Goal: Task Accomplishment & Management: Manage account settings

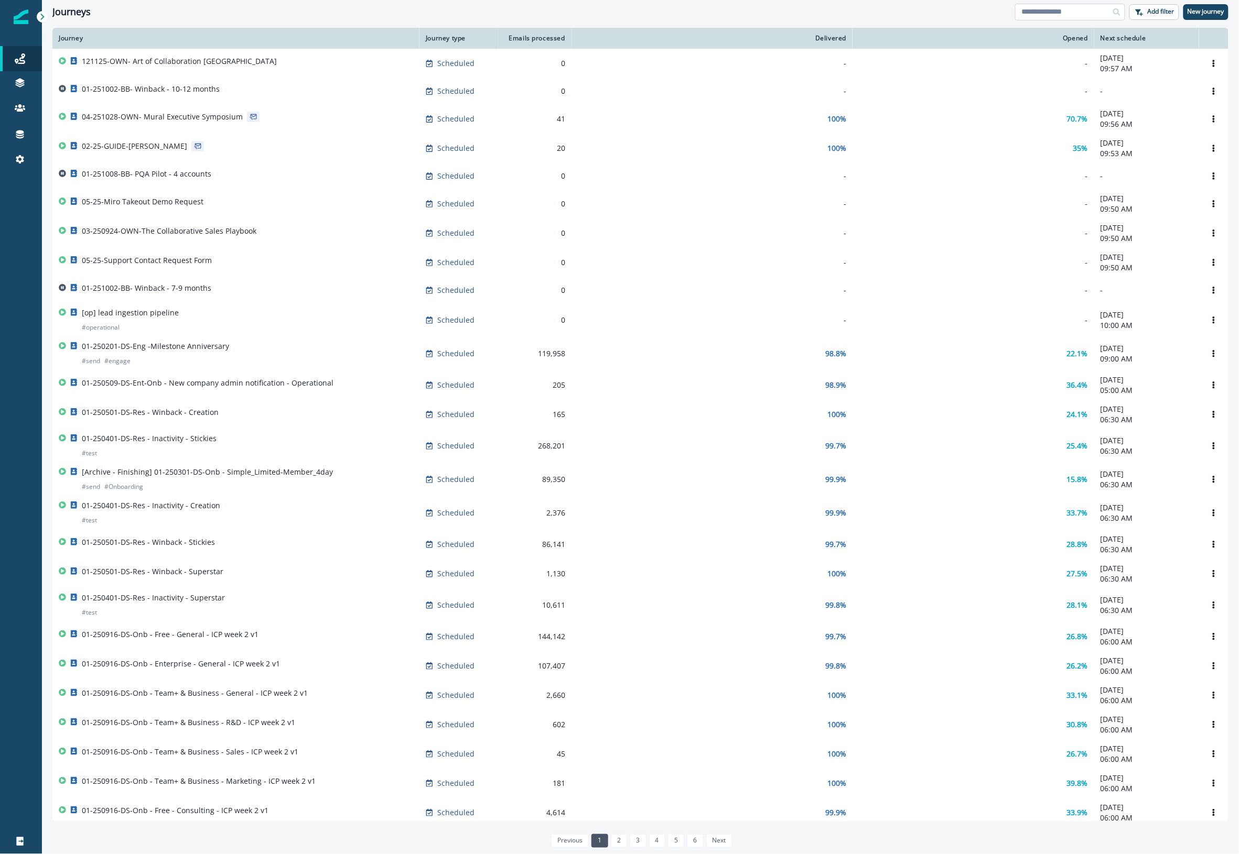
click at [1049, 6] on input at bounding box center [1070, 12] width 110 height 17
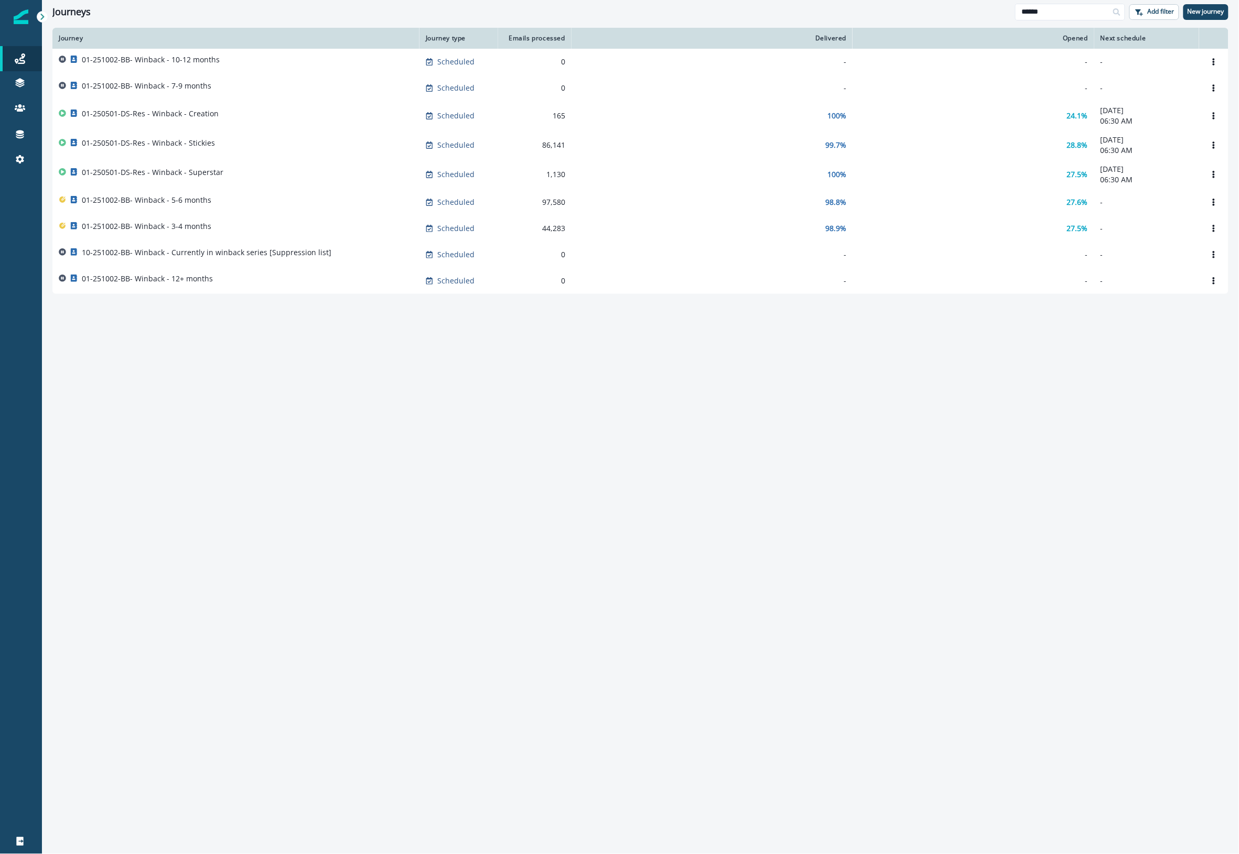
type input "******"
click at [270, 288] on div "01-251002-BB- Winback - 12+ months" at bounding box center [236, 281] width 354 height 15
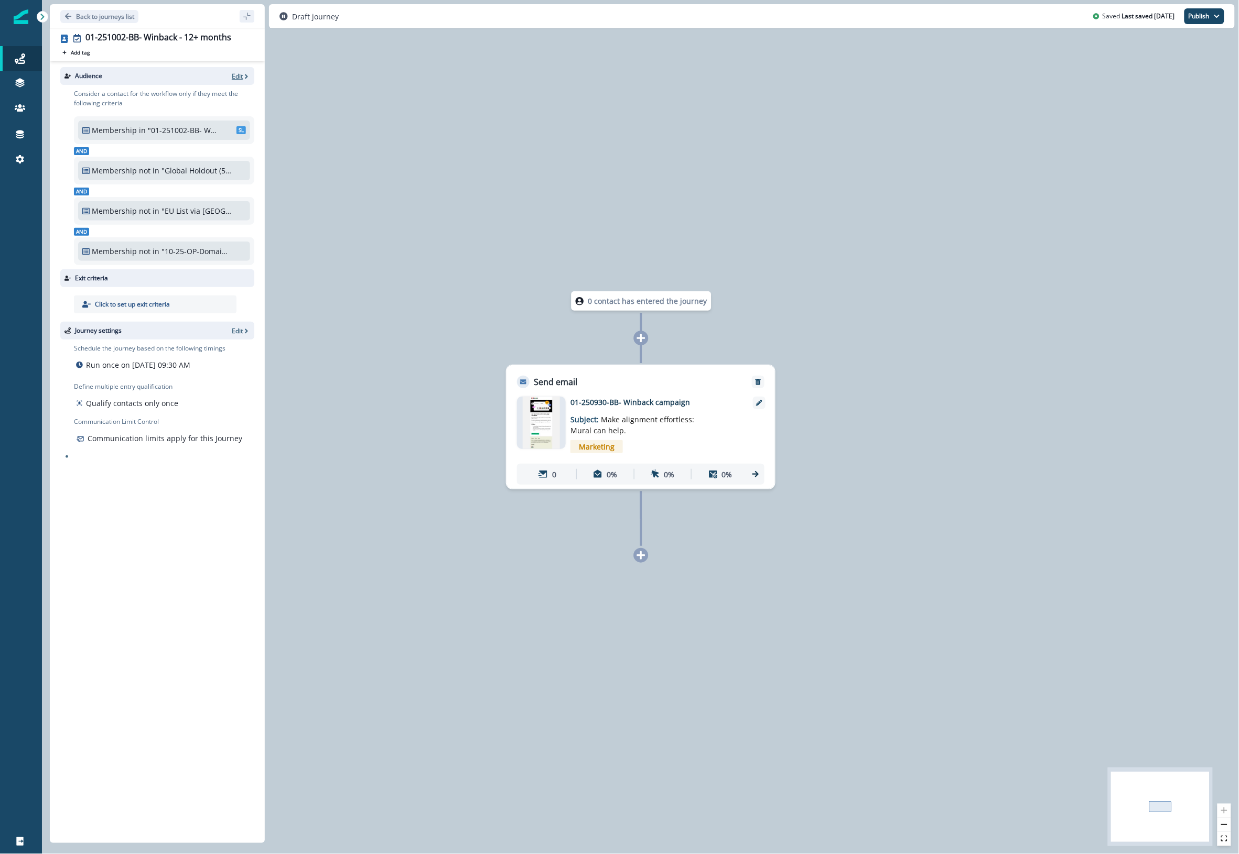
click at [243, 75] on icon "button" at bounding box center [246, 76] width 7 height 7
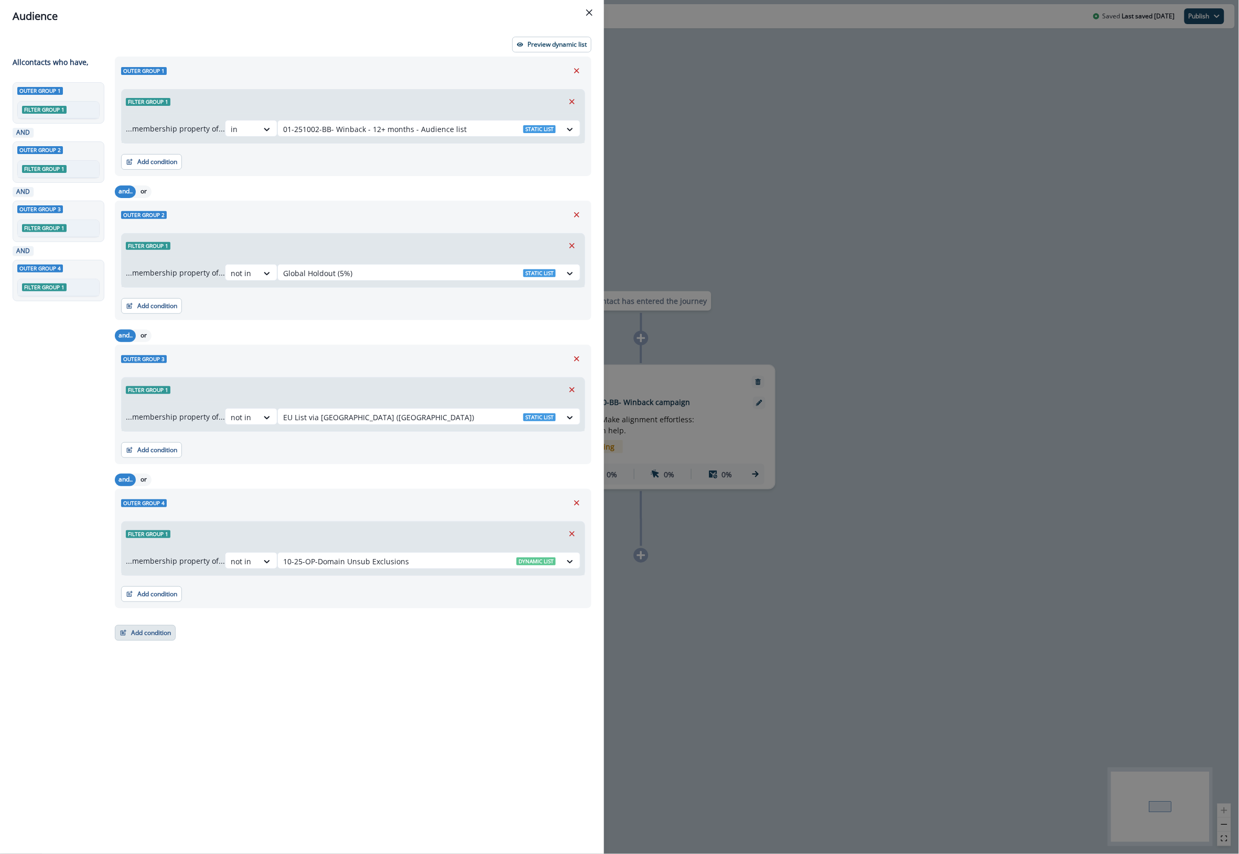
click at [155, 630] on button "Add condition" at bounding box center [145, 633] width 61 height 16
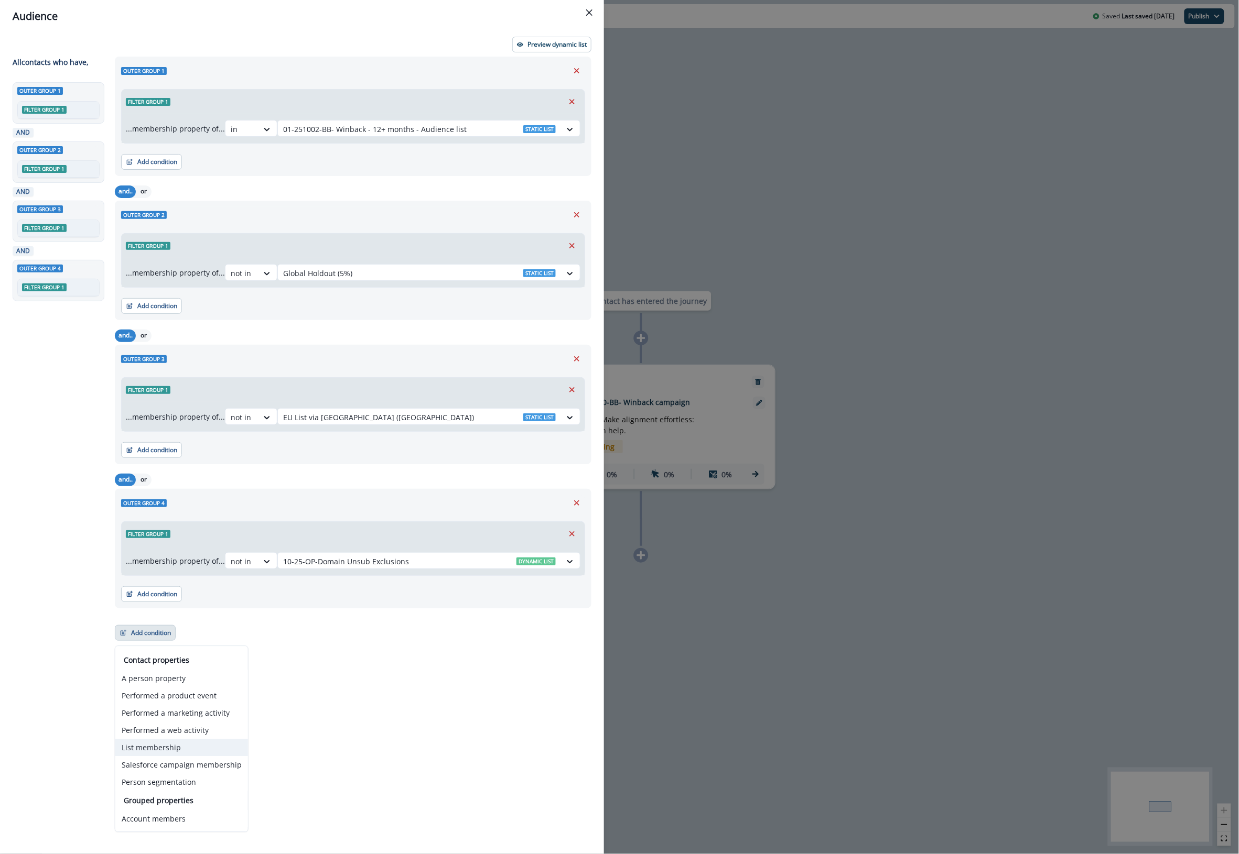
click at [182, 743] on button "List membership" at bounding box center [181, 748] width 133 height 17
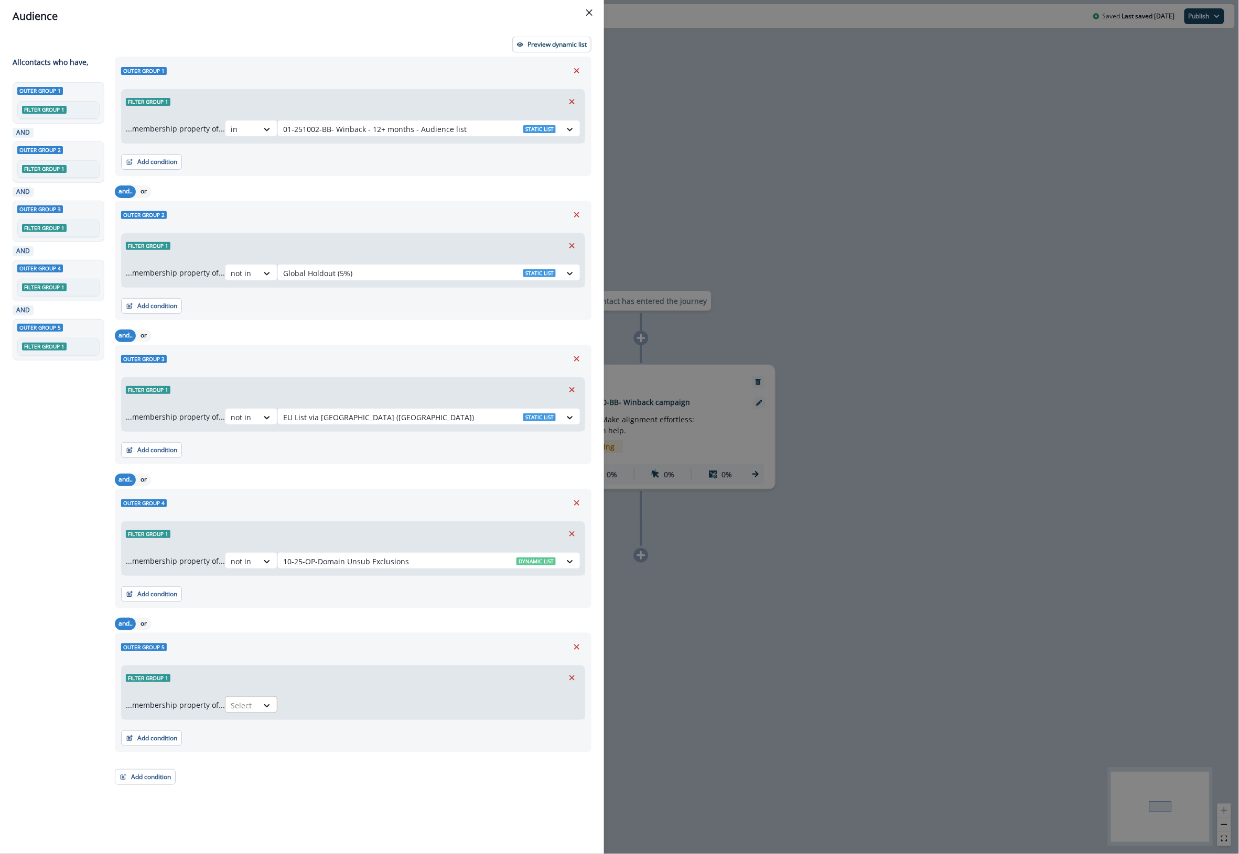
click at [258, 707] on div "Select" at bounding box center [241, 705] width 33 height 17
click at [261, 726] on div "not in" at bounding box center [254, 730] width 52 height 19
click at [317, 707] on div at bounding box center [419, 705] width 273 height 13
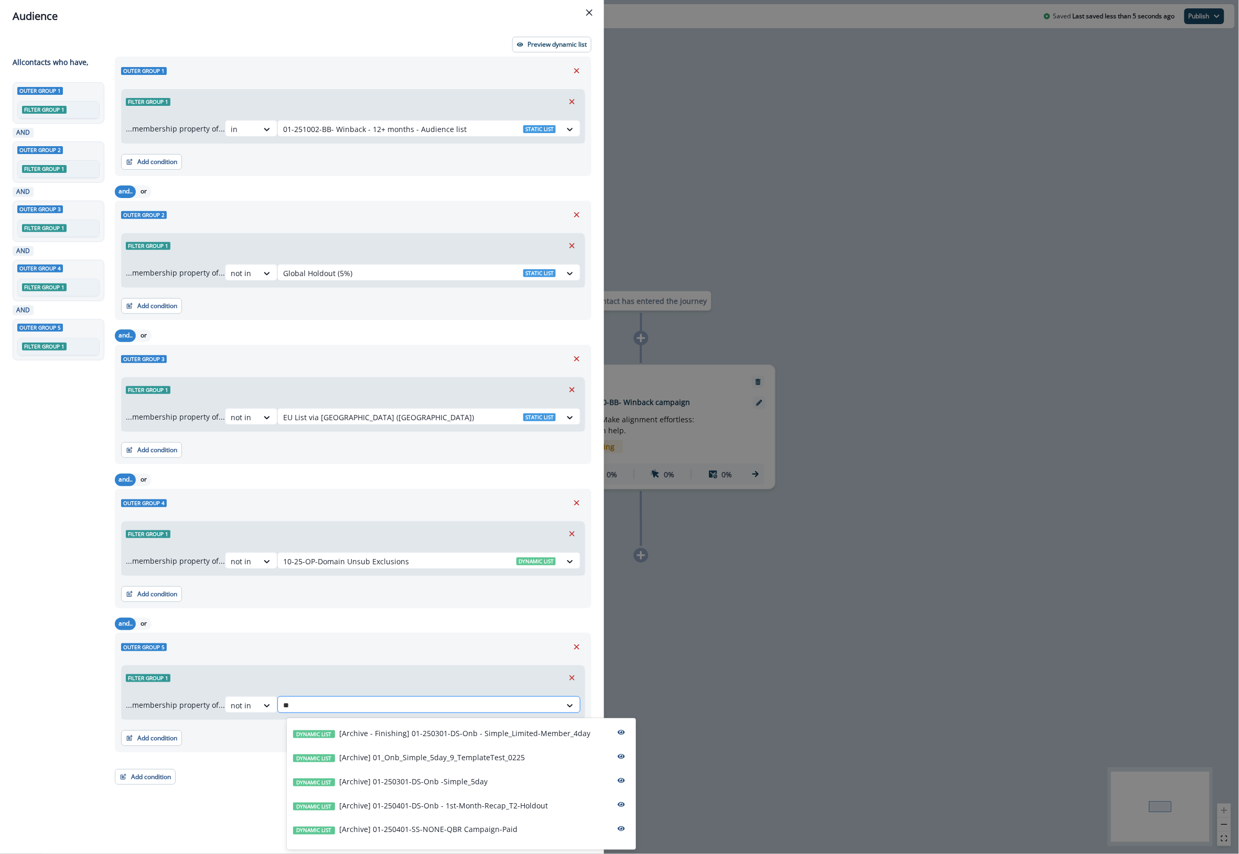
type input "***"
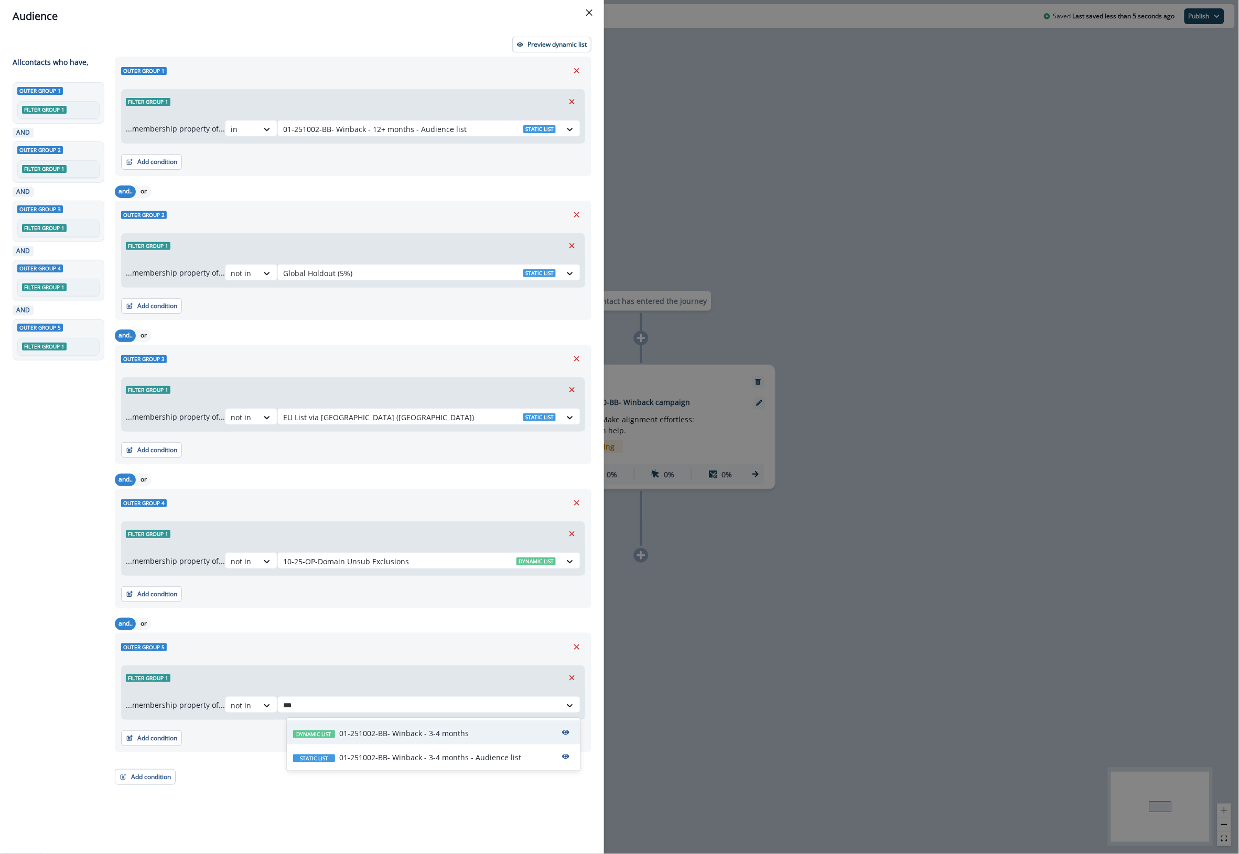
click at [413, 732] on p "01-251002-BB- Winback - 3-4 months" at bounding box center [403, 733] width 129 height 11
click at [481, 709] on div at bounding box center [419, 705] width 273 height 13
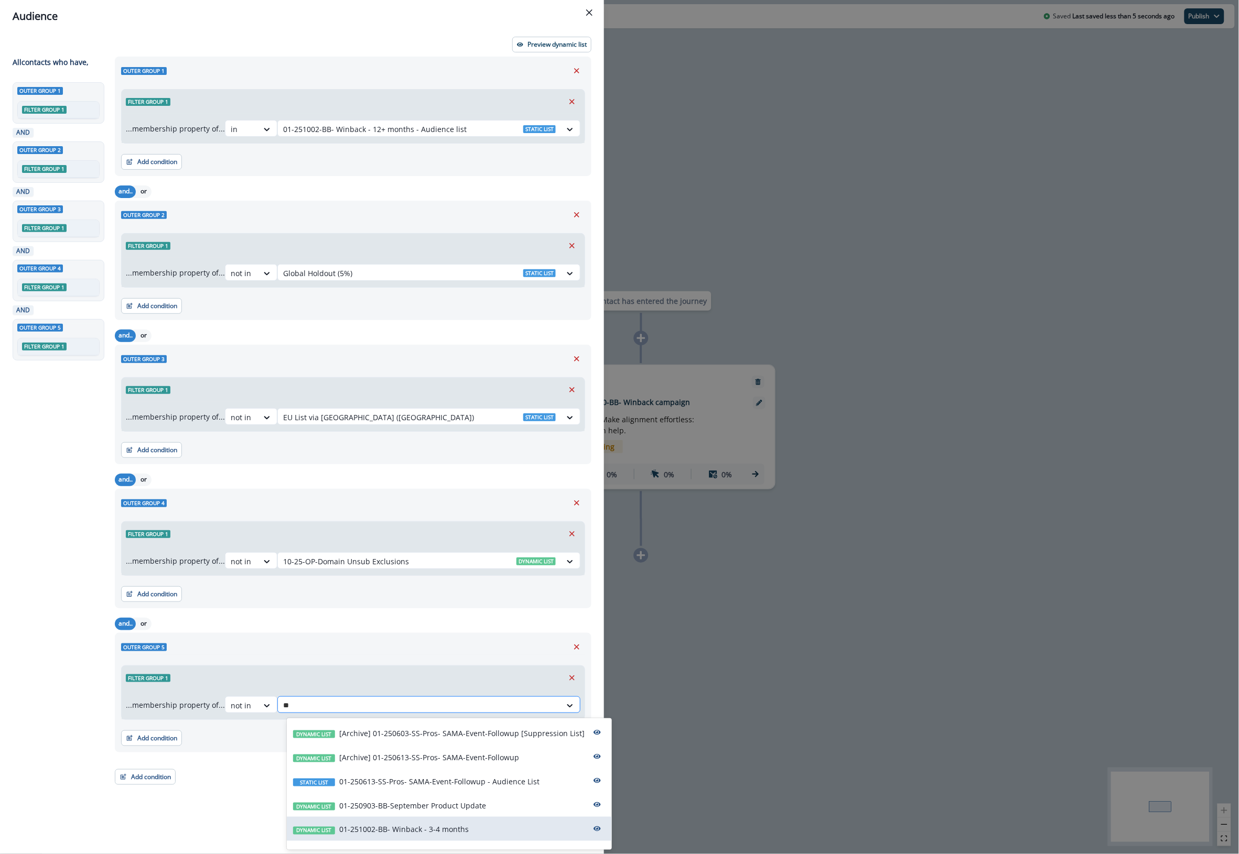
type input "***"
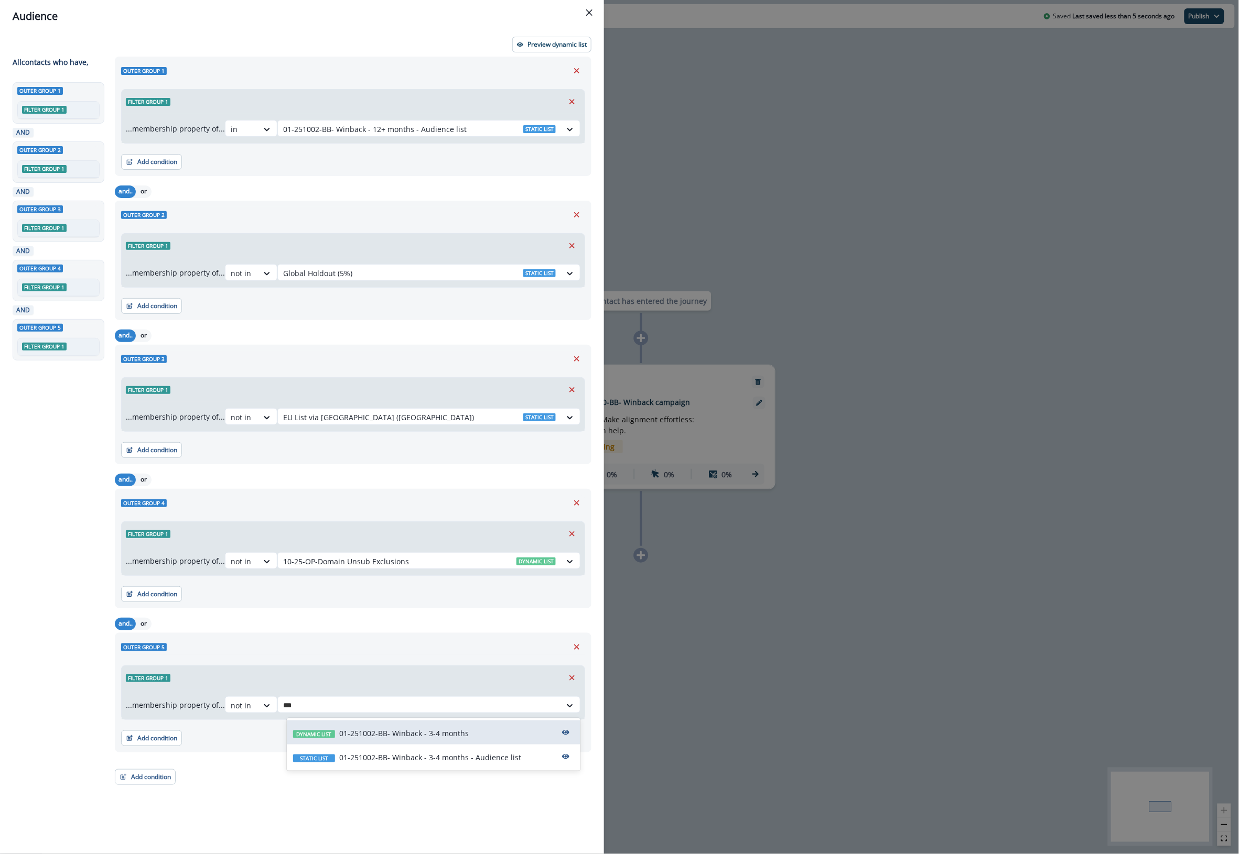
click at [522, 751] on div "Static list 01-251002-BB- Winback - 3-4 months - Audience list" at bounding box center [434, 757] width 294 height 24
click at [153, 776] on button "Add condition" at bounding box center [145, 778] width 61 height 16
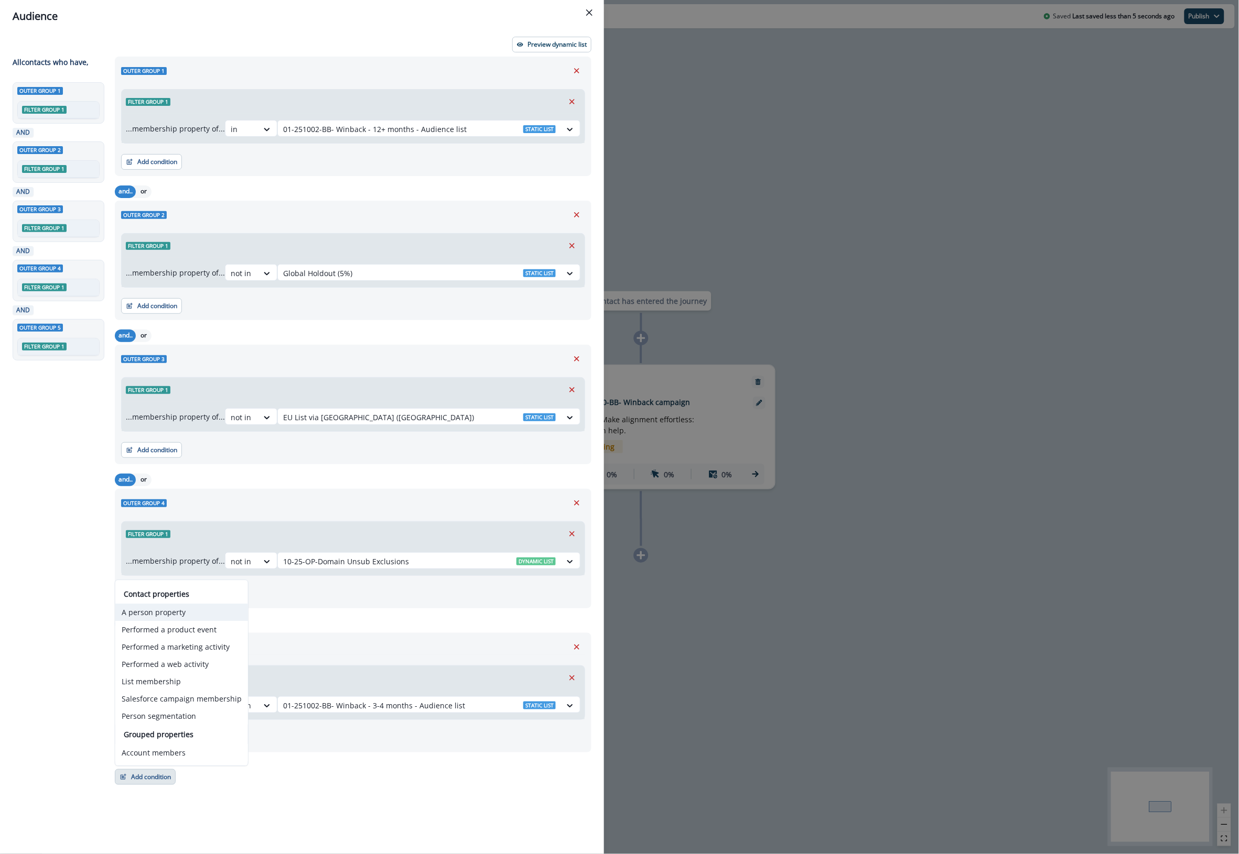
click at [196, 608] on button "A person property" at bounding box center [181, 612] width 133 height 17
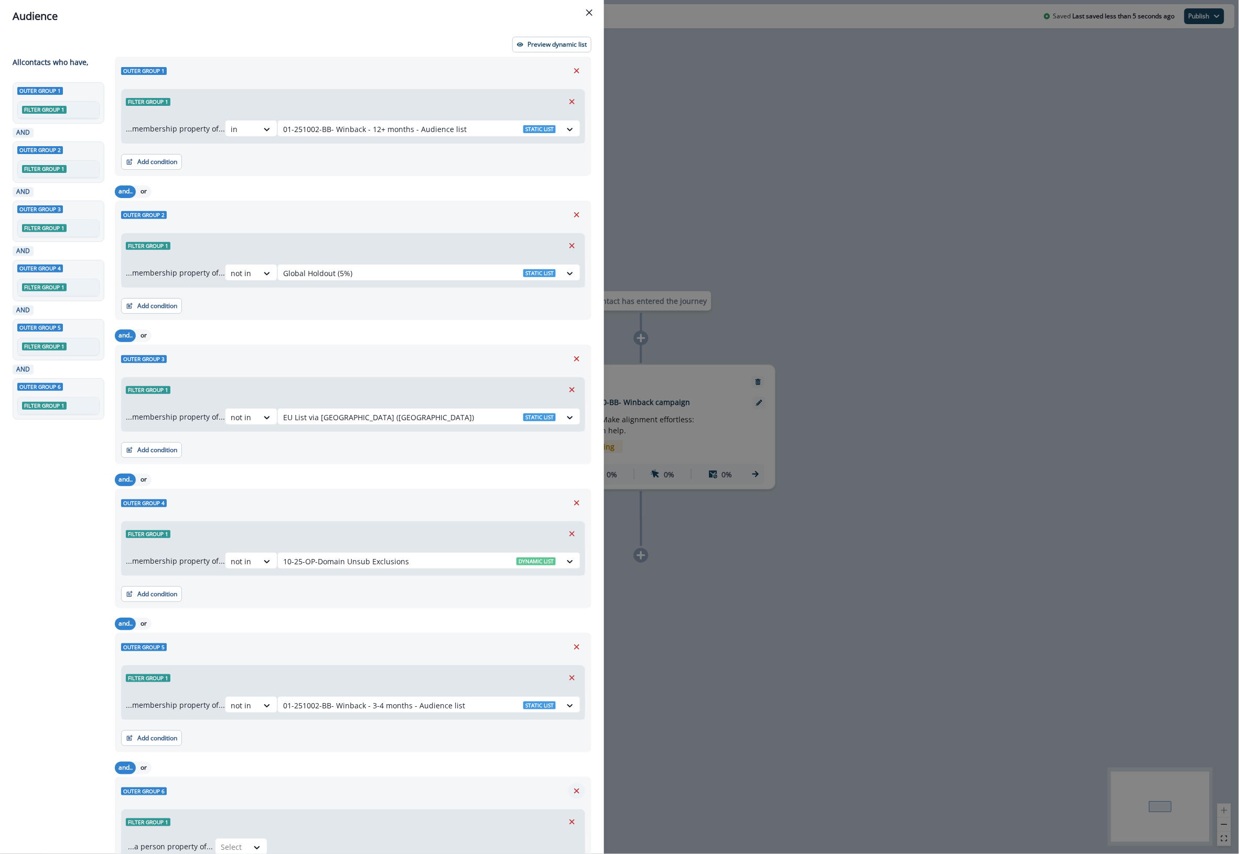
click at [572, 792] on icon "Remove" at bounding box center [576, 791] width 9 height 9
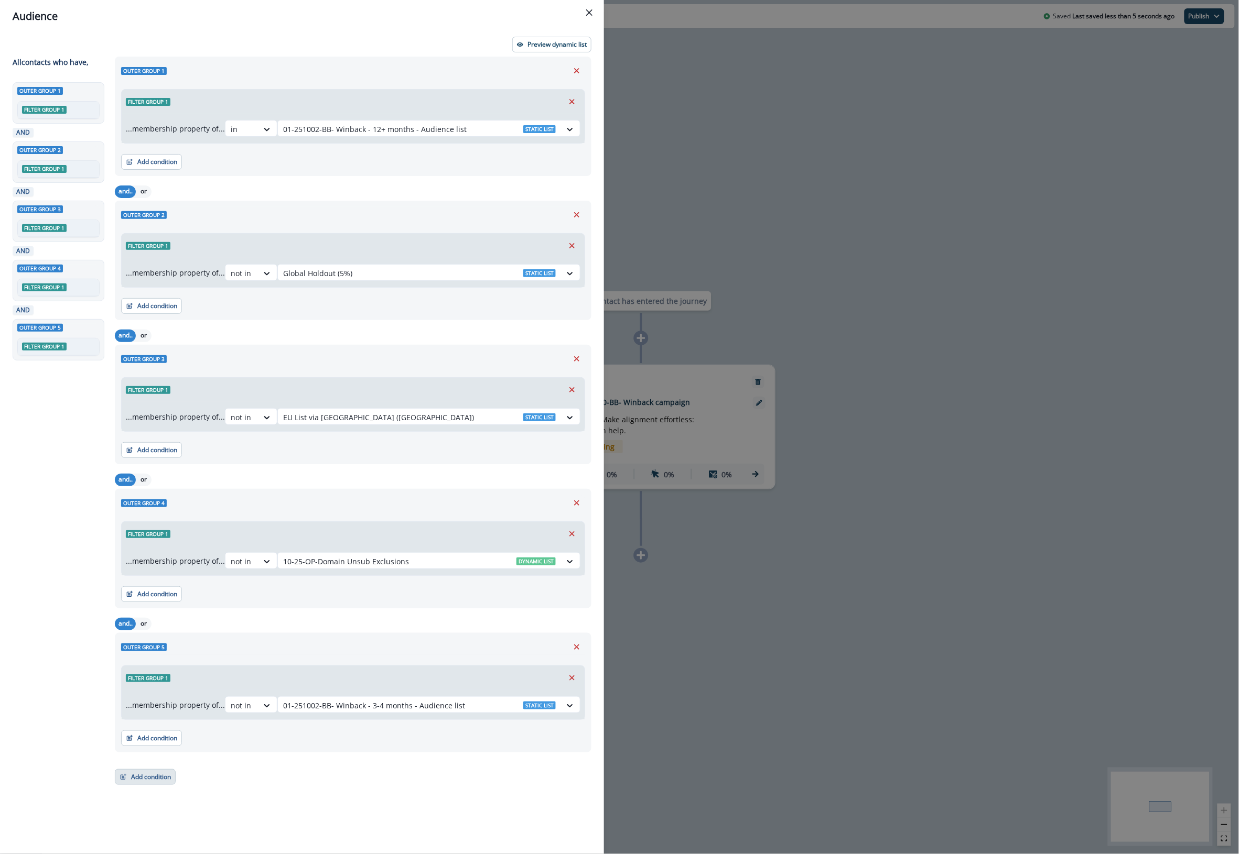
click at [163, 784] on button "Add condition" at bounding box center [145, 778] width 61 height 16
click at [178, 683] on button "List membership" at bounding box center [181, 682] width 133 height 17
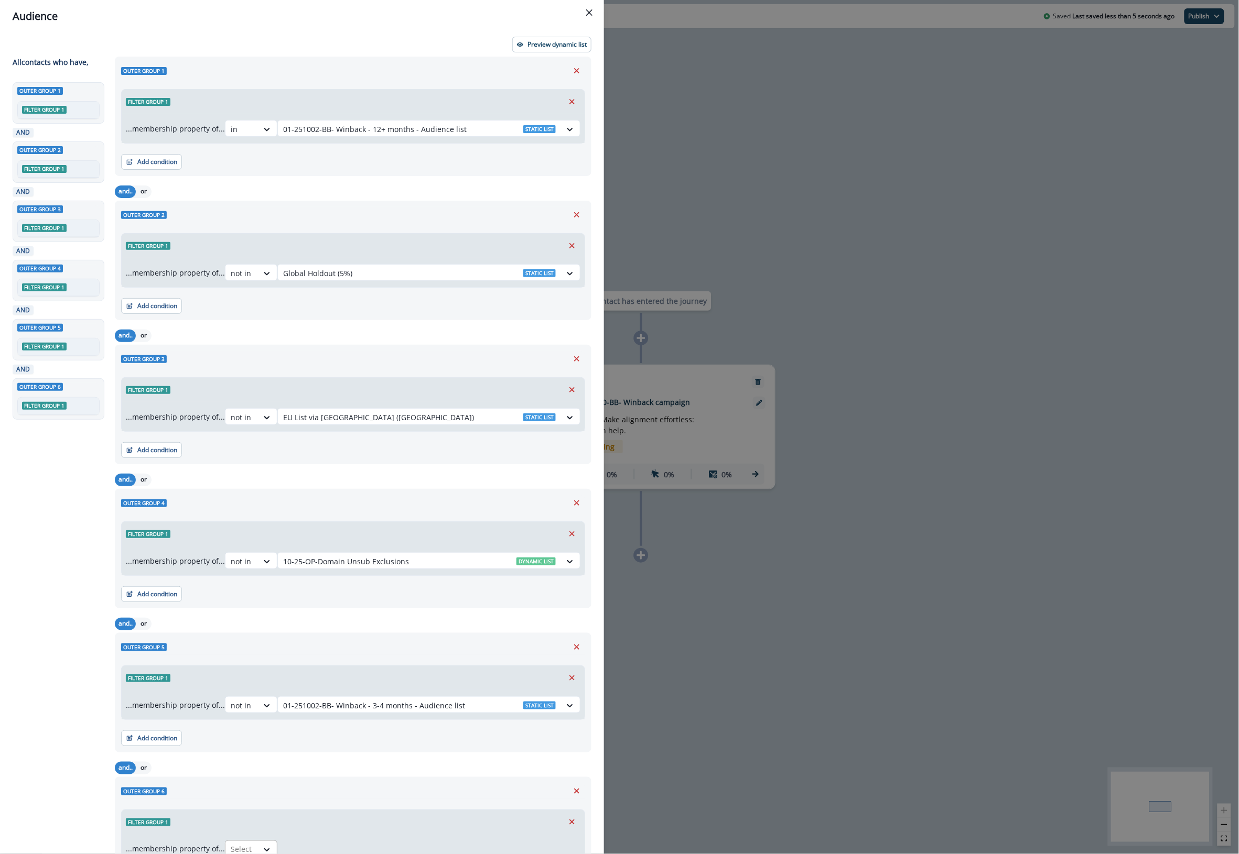
click at [253, 848] on div at bounding box center [242, 849] width 22 height 13
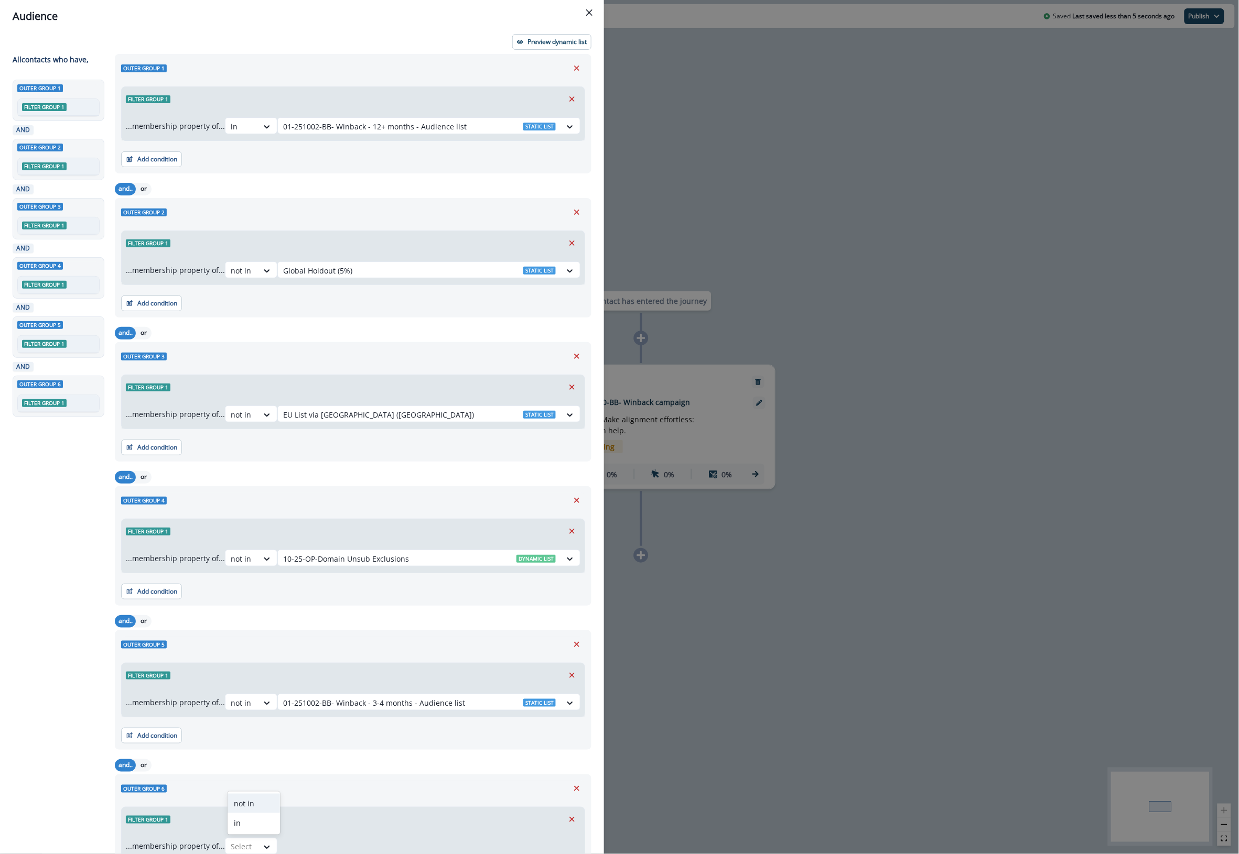
click at [266, 808] on div "not in" at bounding box center [254, 803] width 52 height 19
click at [383, 845] on div at bounding box center [419, 847] width 273 height 13
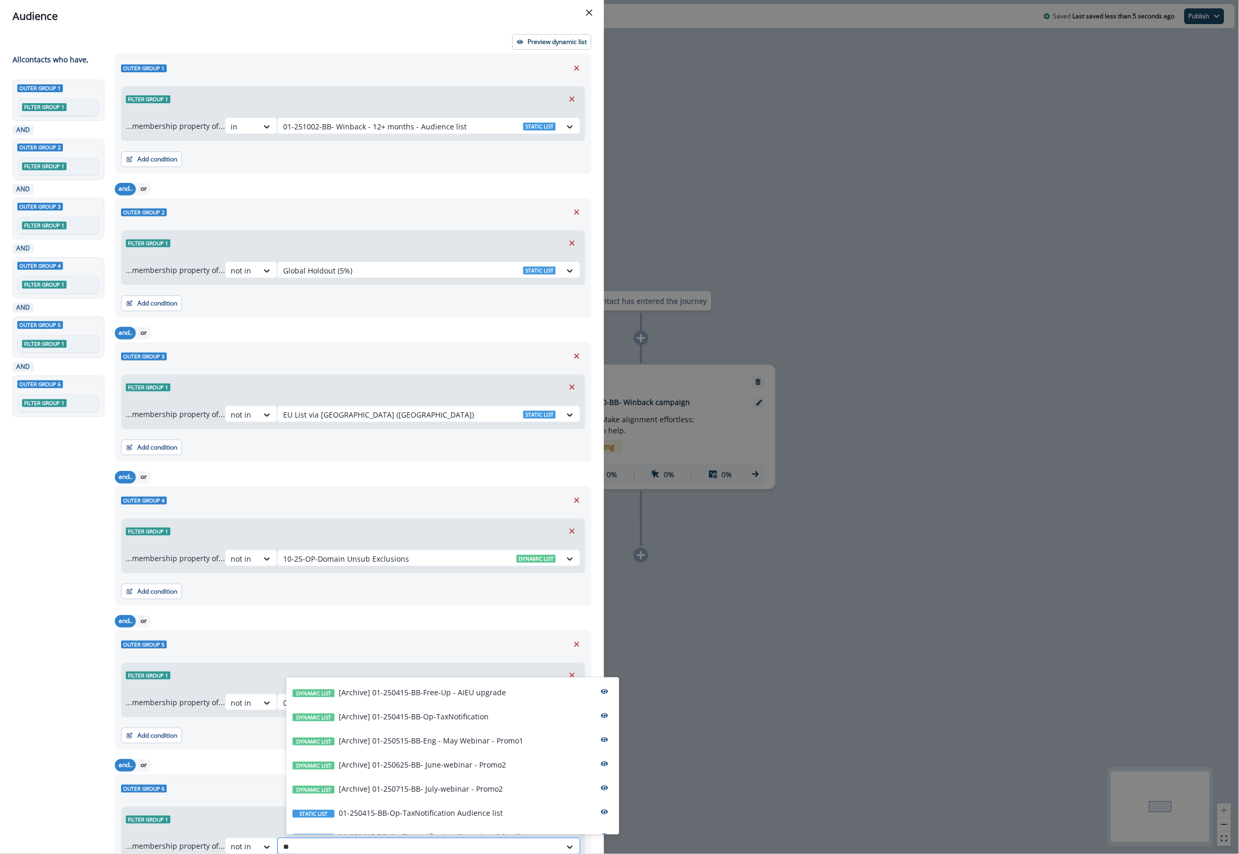
type input "***"
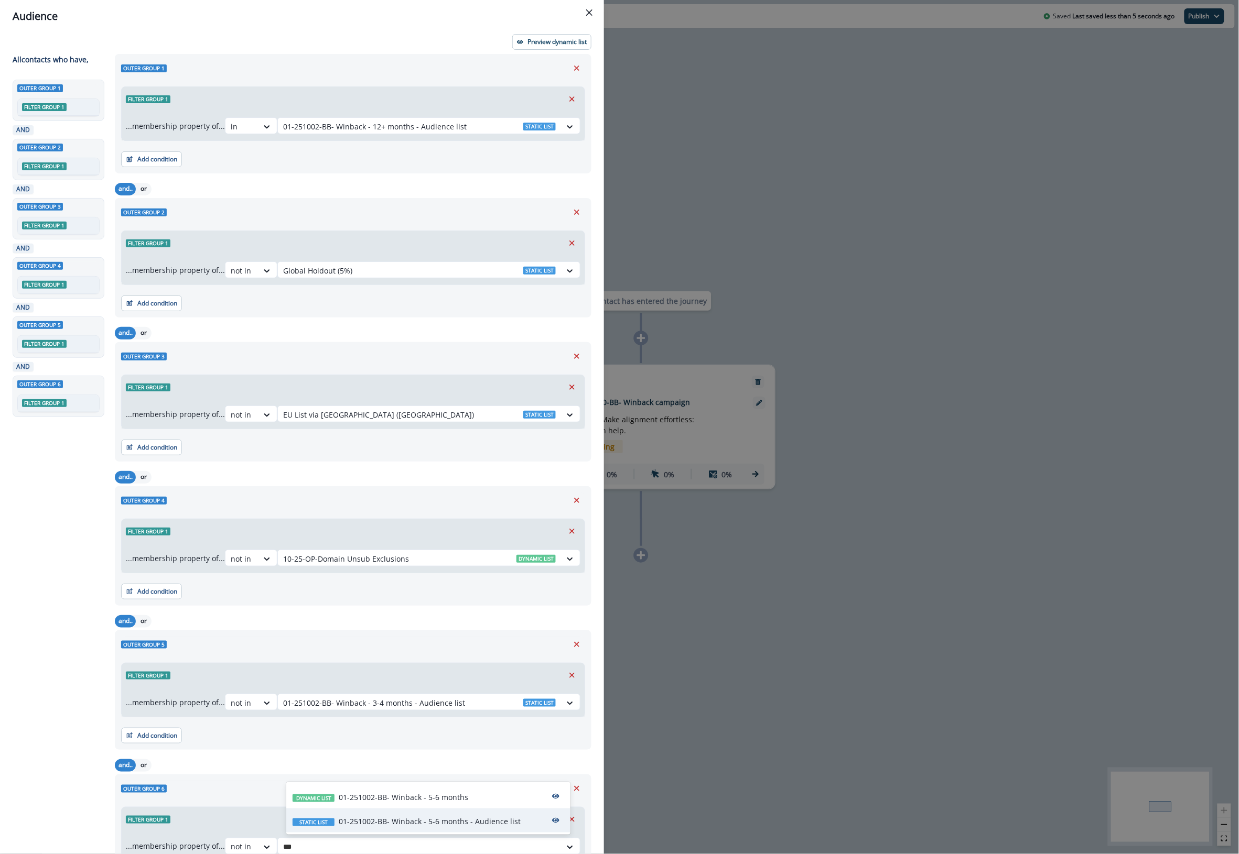
click at [441, 826] on p "01-251002-BB- Winback - 5-6 months - Audience list" at bounding box center [430, 821] width 182 height 11
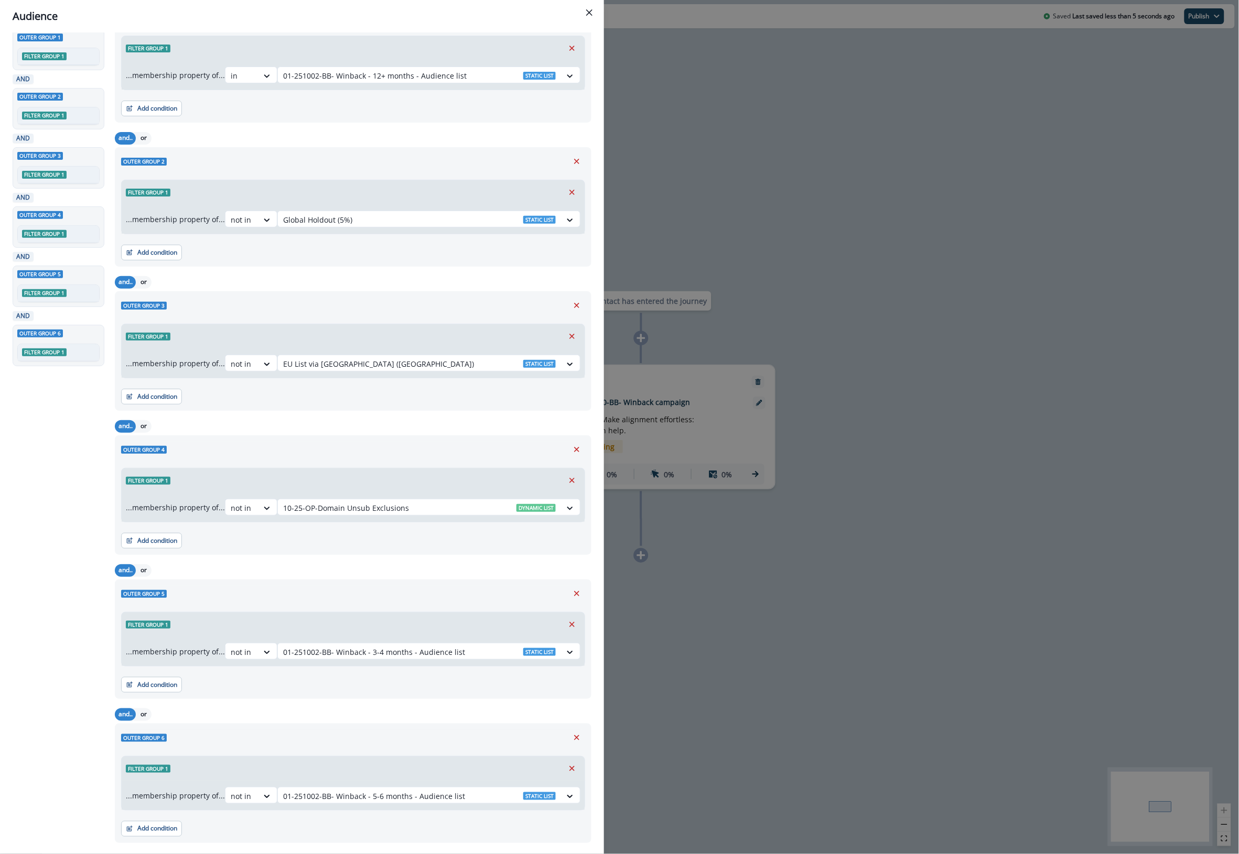
scroll to position [80, 0]
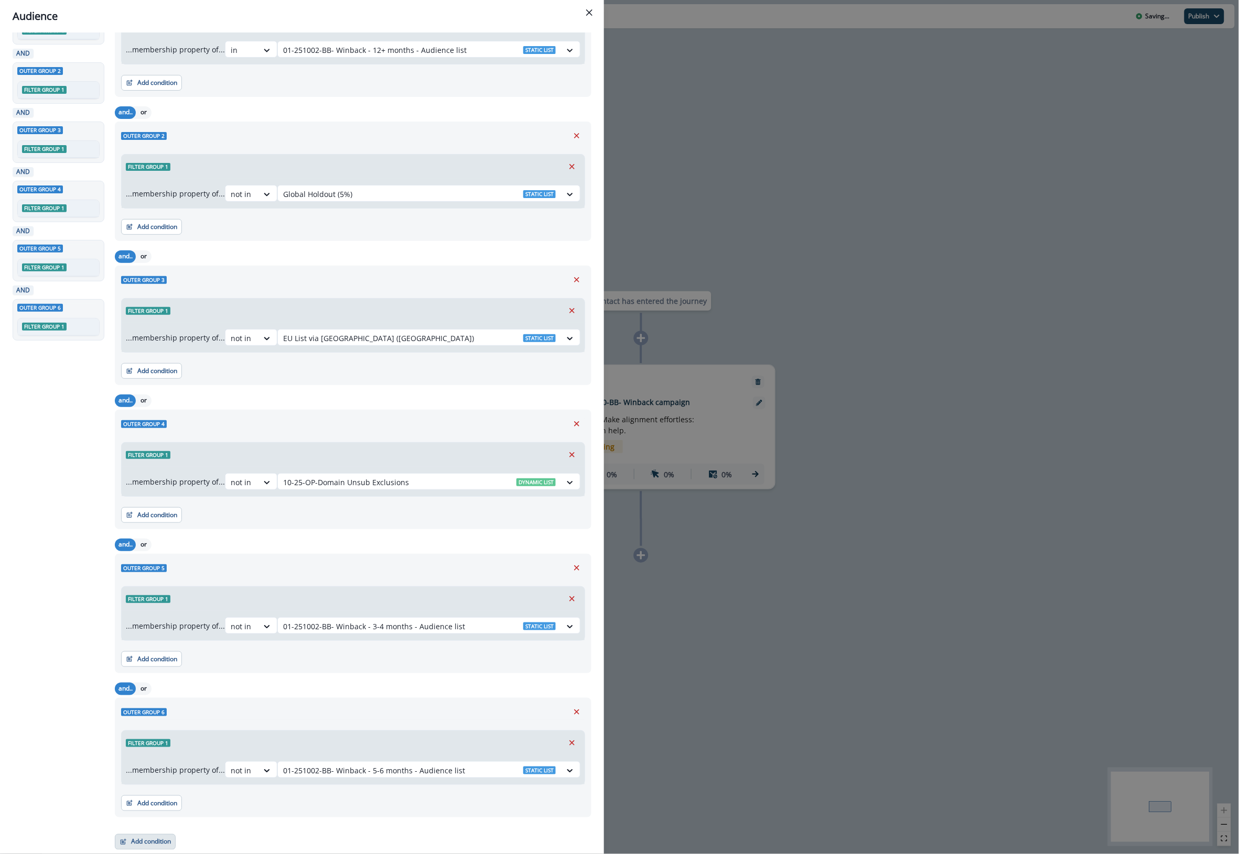
click at [142, 835] on button "Add condition" at bounding box center [145, 843] width 61 height 16
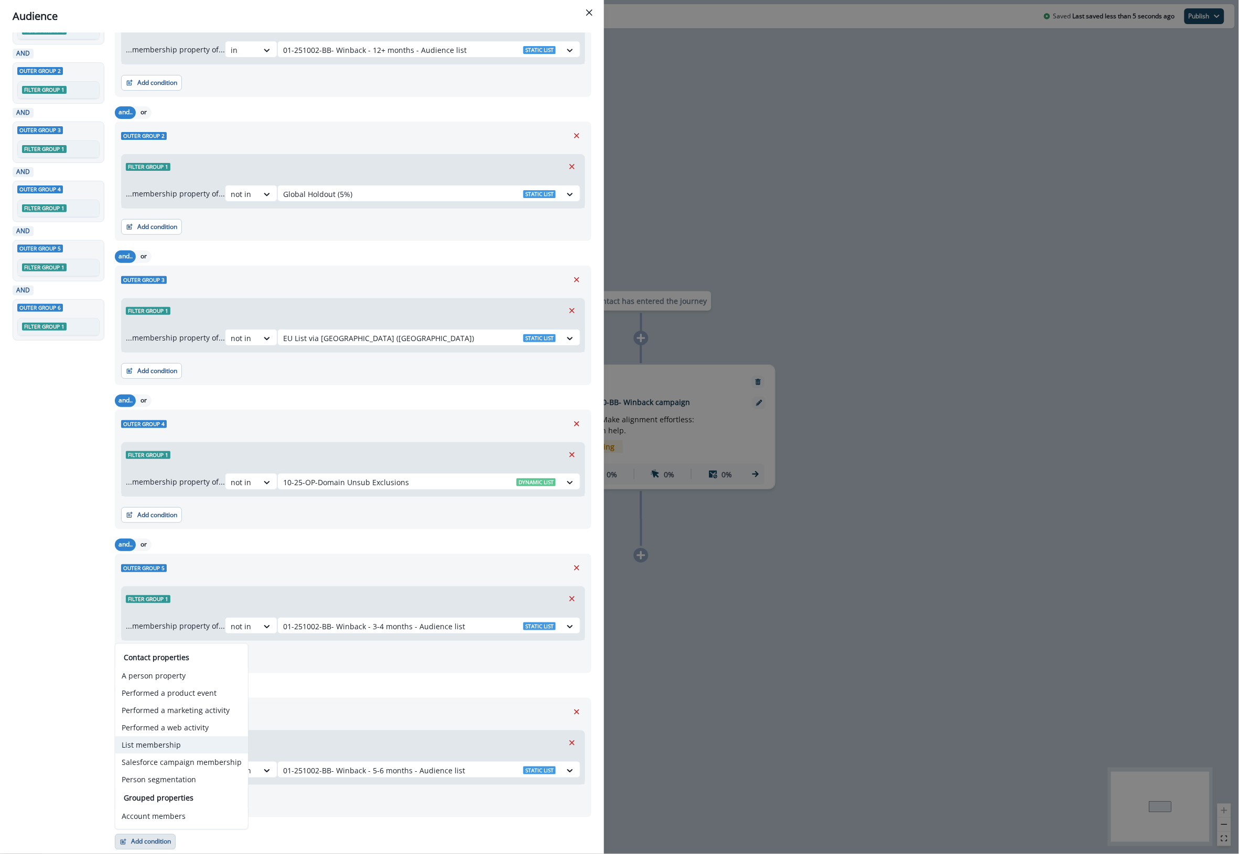
click at [190, 750] on button "List membership" at bounding box center [181, 745] width 133 height 17
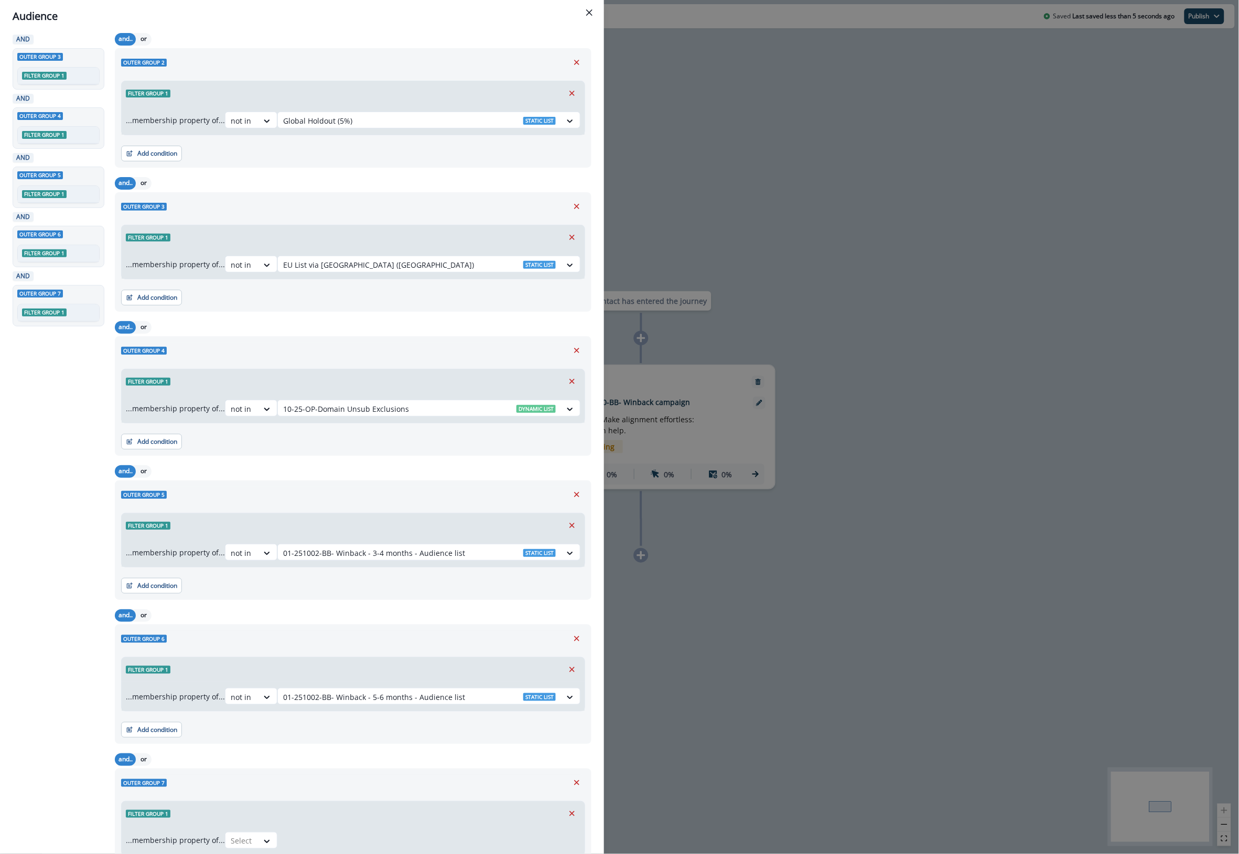
scroll to position [224, 0]
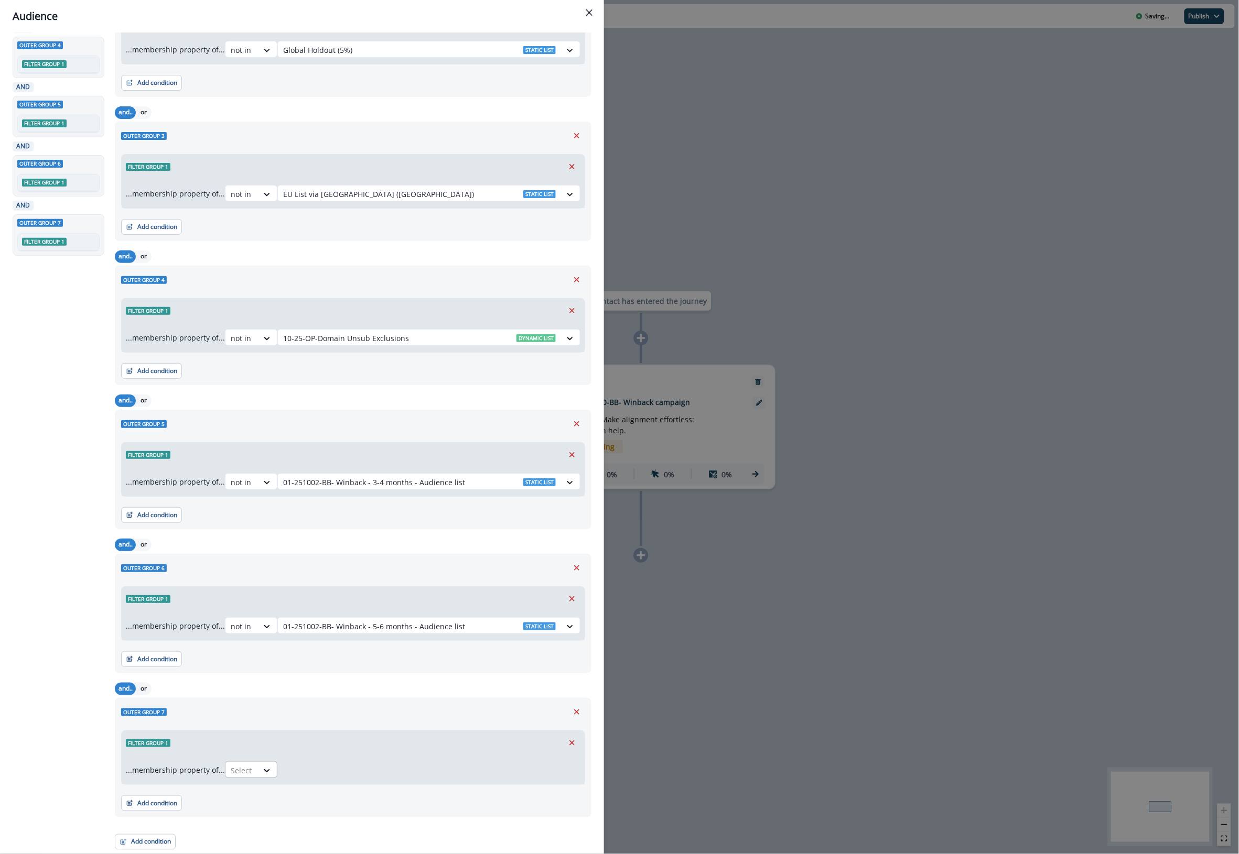
click at [251, 774] on div at bounding box center [242, 770] width 22 height 13
click at [254, 792] on div "not in" at bounding box center [254, 794] width 52 height 19
click at [363, 768] on div at bounding box center [419, 770] width 273 height 13
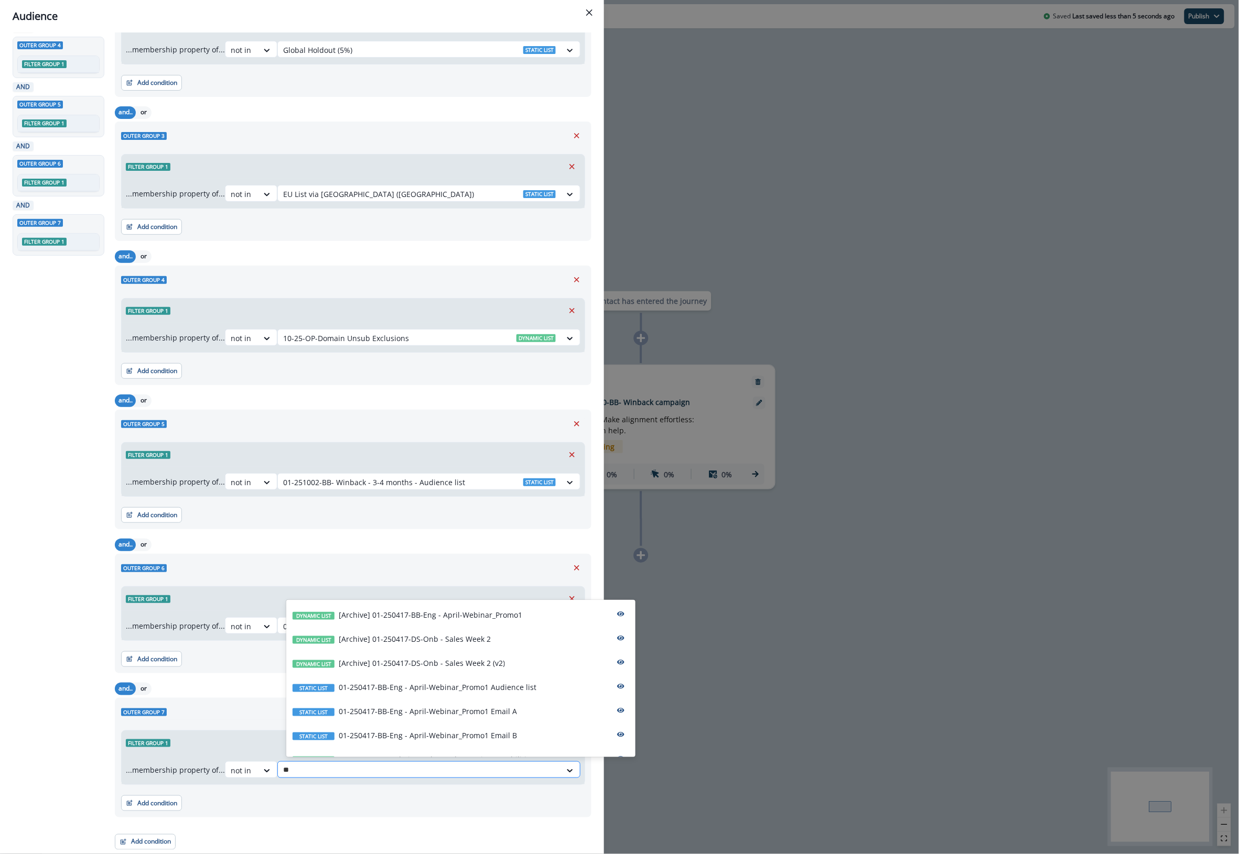
type input "***"
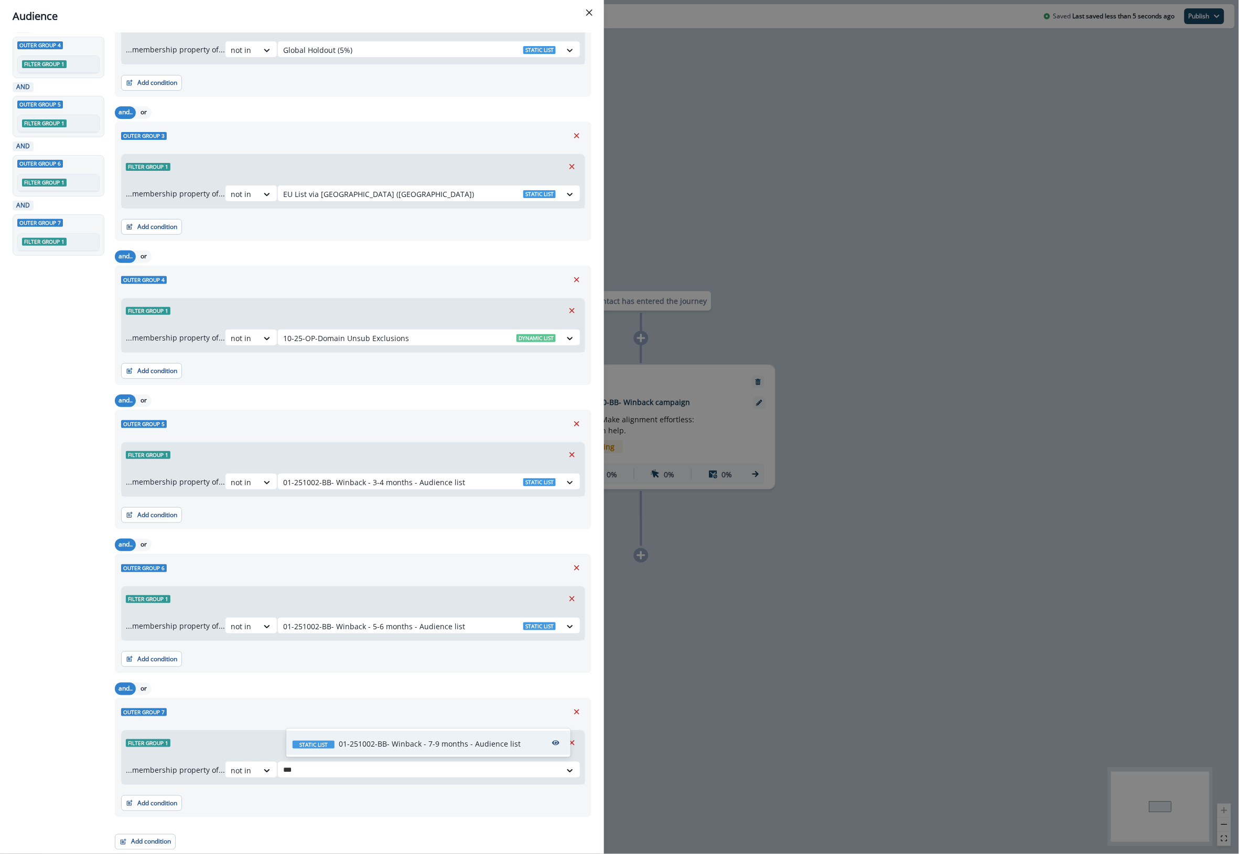
click at [420, 745] on p "01-251002-BB- Winback - 7-9 months - Audience list" at bounding box center [430, 744] width 182 height 11
click at [161, 844] on button "Add condition" at bounding box center [145, 843] width 61 height 16
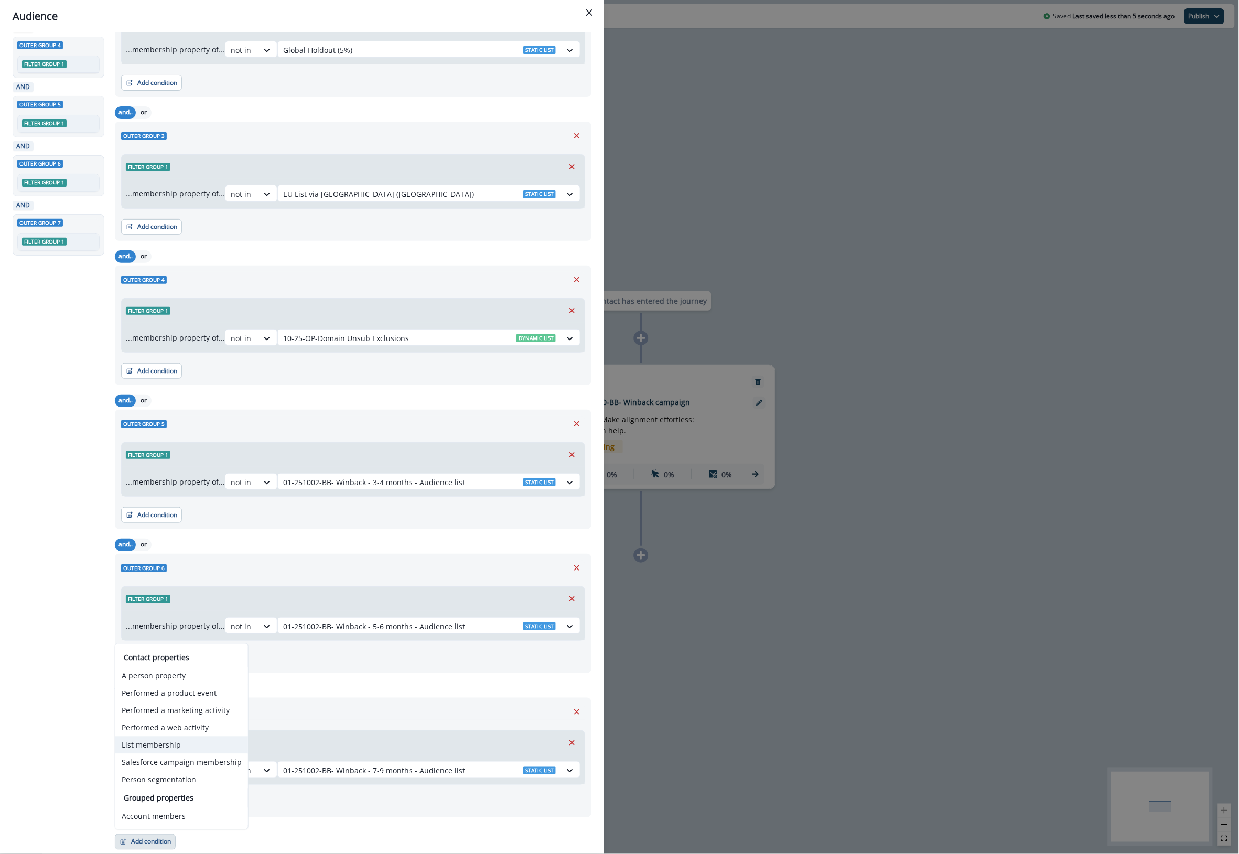
click at [192, 743] on button "List membership" at bounding box center [181, 745] width 133 height 17
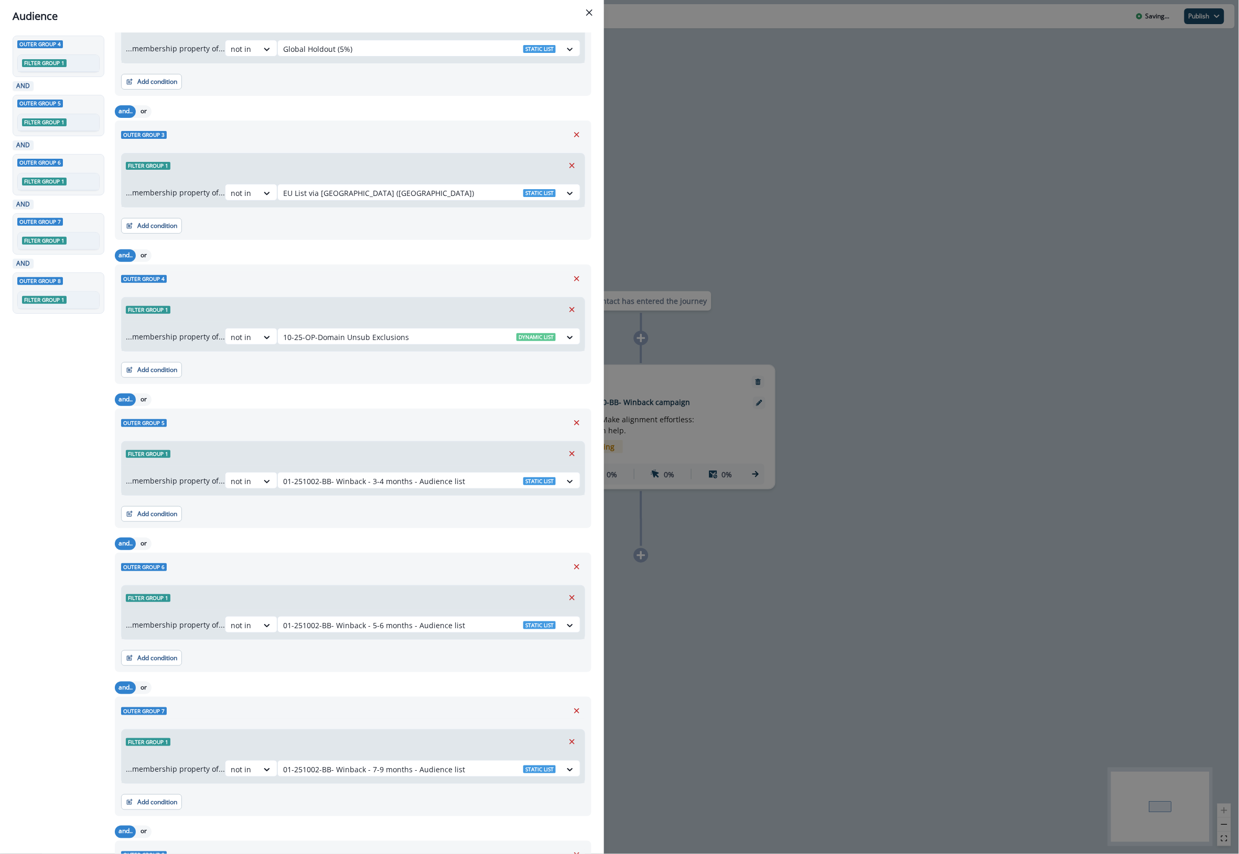
scroll to position [369, 0]
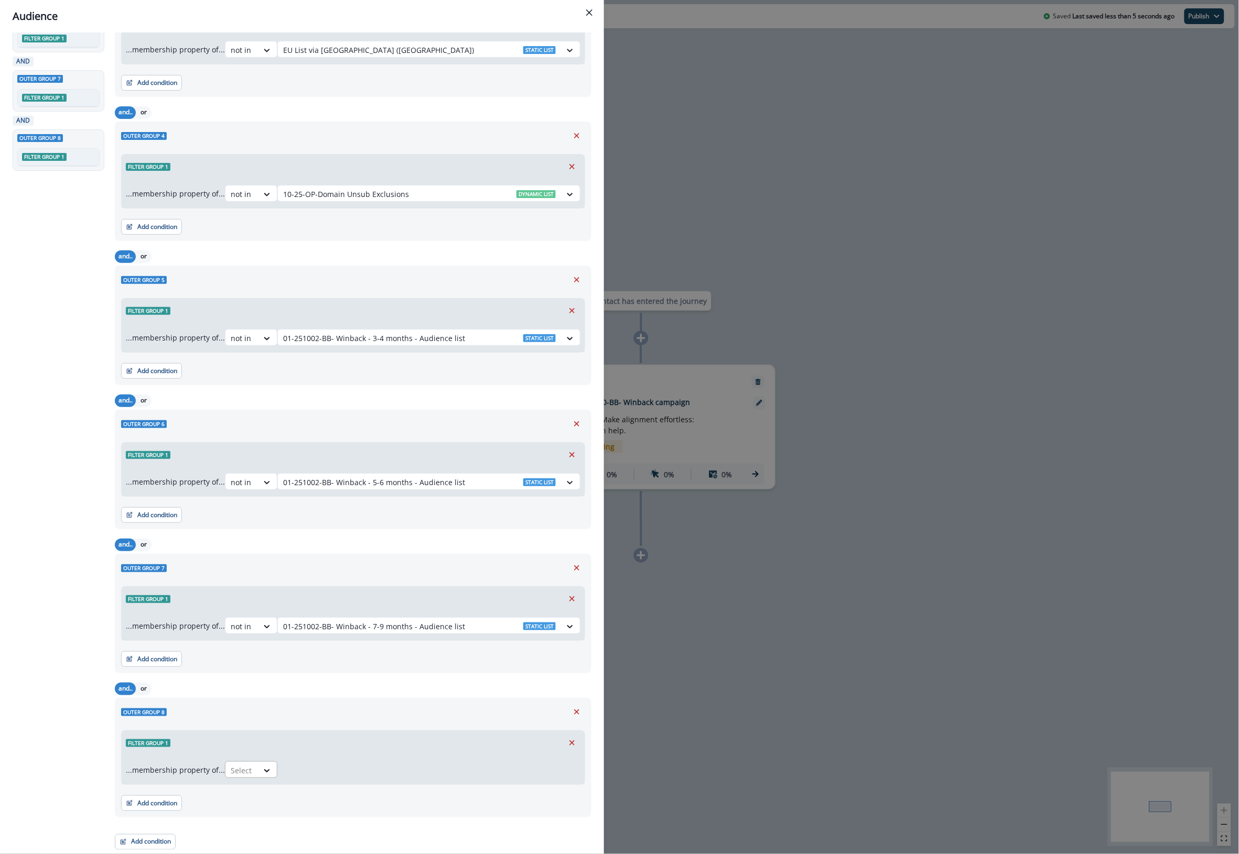
click at [247, 771] on div at bounding box center [242, 770] width 22 height 13
click at [255, 792] on div "not in" at bounding box center [254, 794] width 52 height 19
click at [303, 767] on div at bounding box center [419, 770] width 273 height 13
type input "*****"
click at [378, 748] on p "01-251002-BB- Winback - 10-12 months - Audience list" at bounding box center [434, 744] width 190 height 11
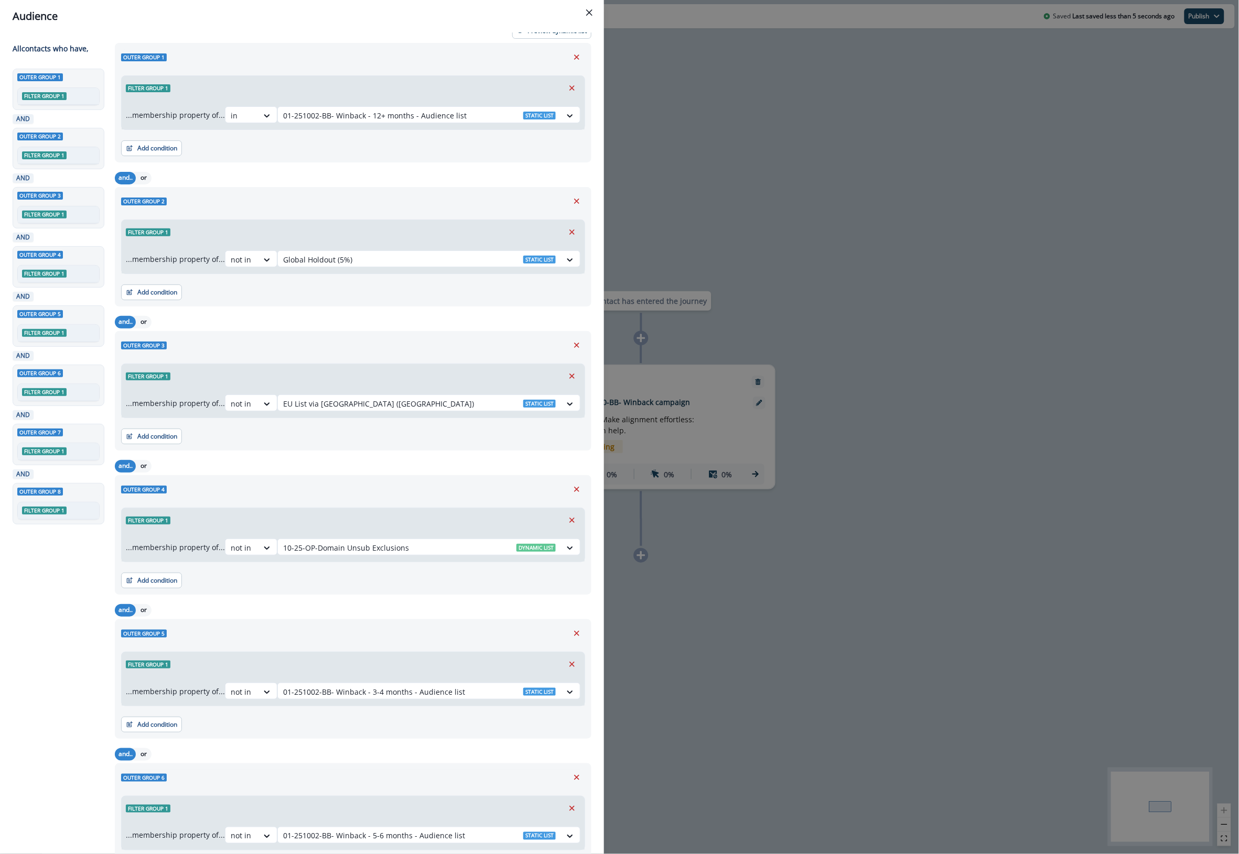
scroll to position [0, 0]
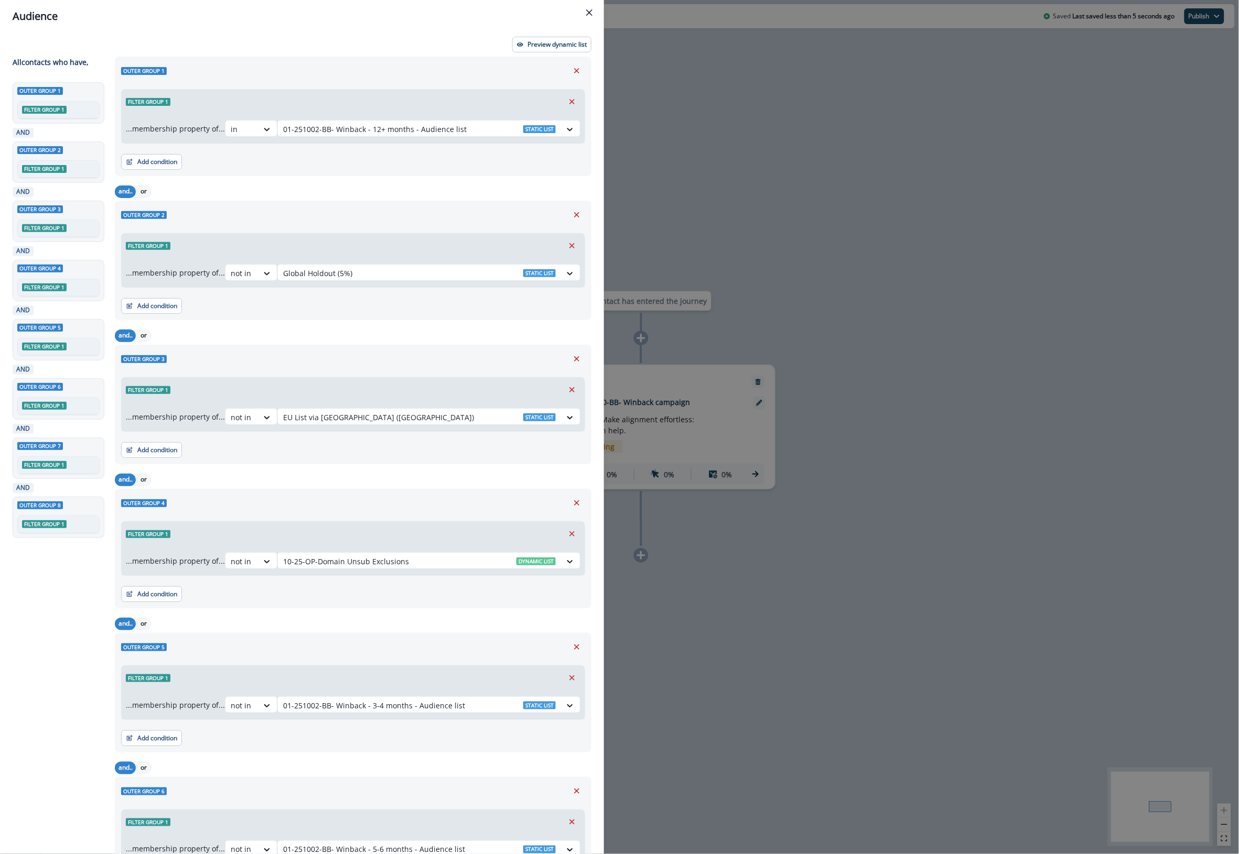
click at [952, 643] on div "Audience Preview dynamic list All contact s who have, Outer group 1 Filter grou…" at bounding box center [619, 427] width 1239 height 854
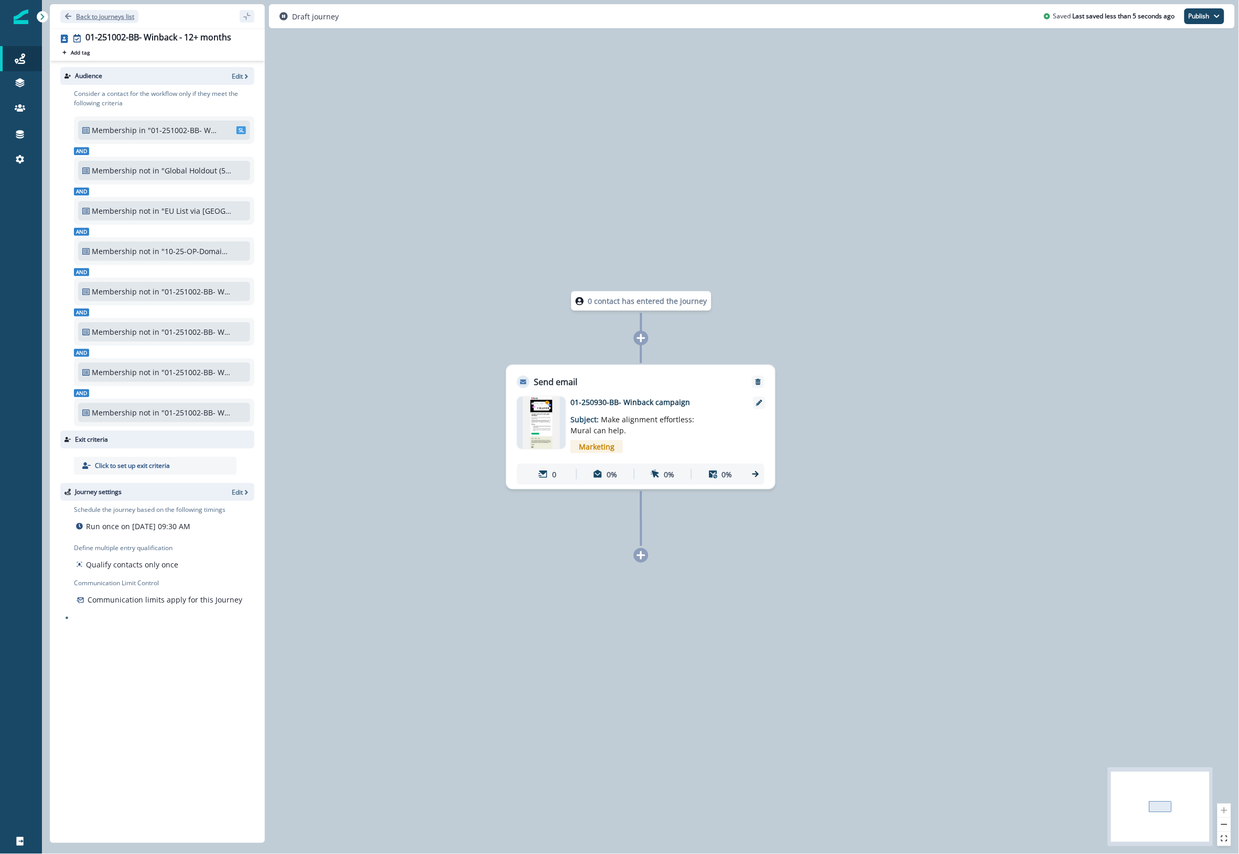
click at [94, 12] on p "Back to journeys list" at bounding box center [105, 16] width 58 height 9
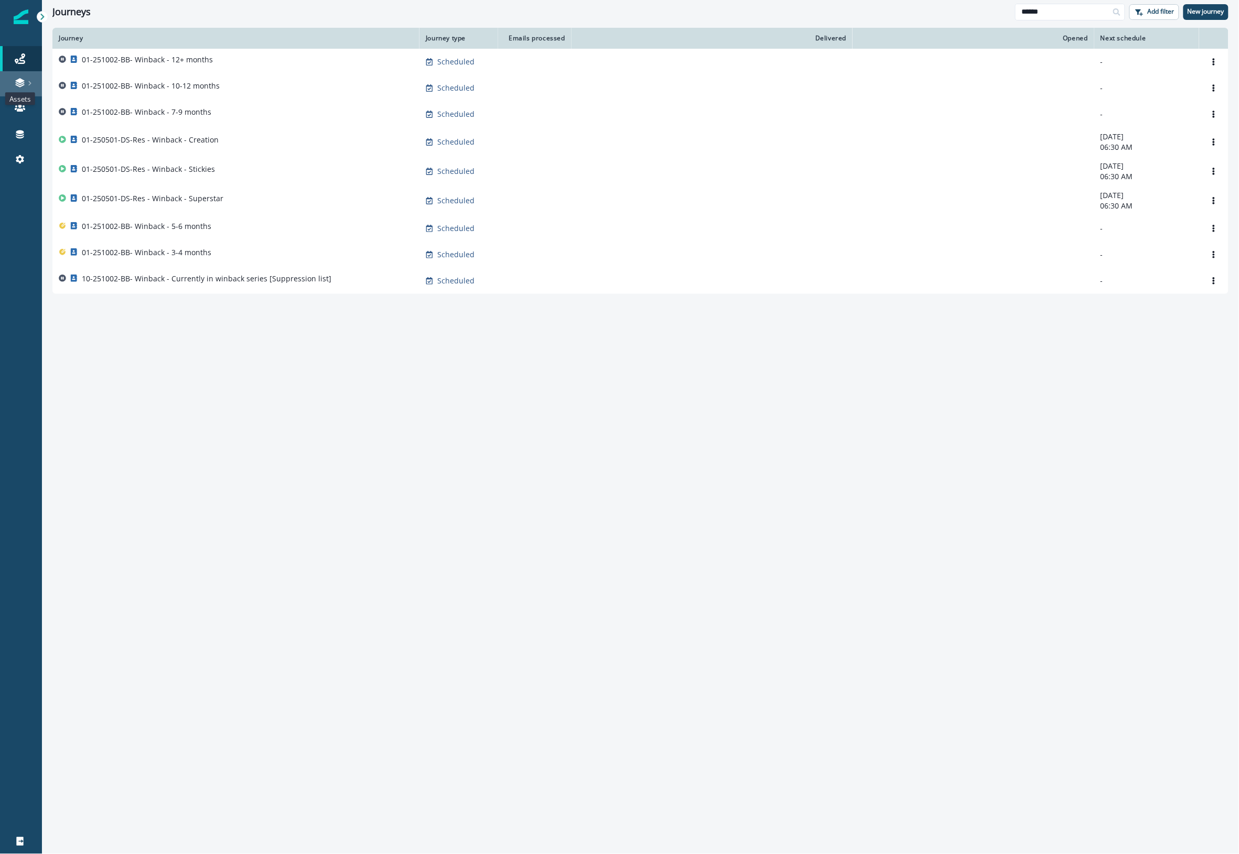
click at [19, 84] on icon at bounding box center [19, 83] width 9 height 3
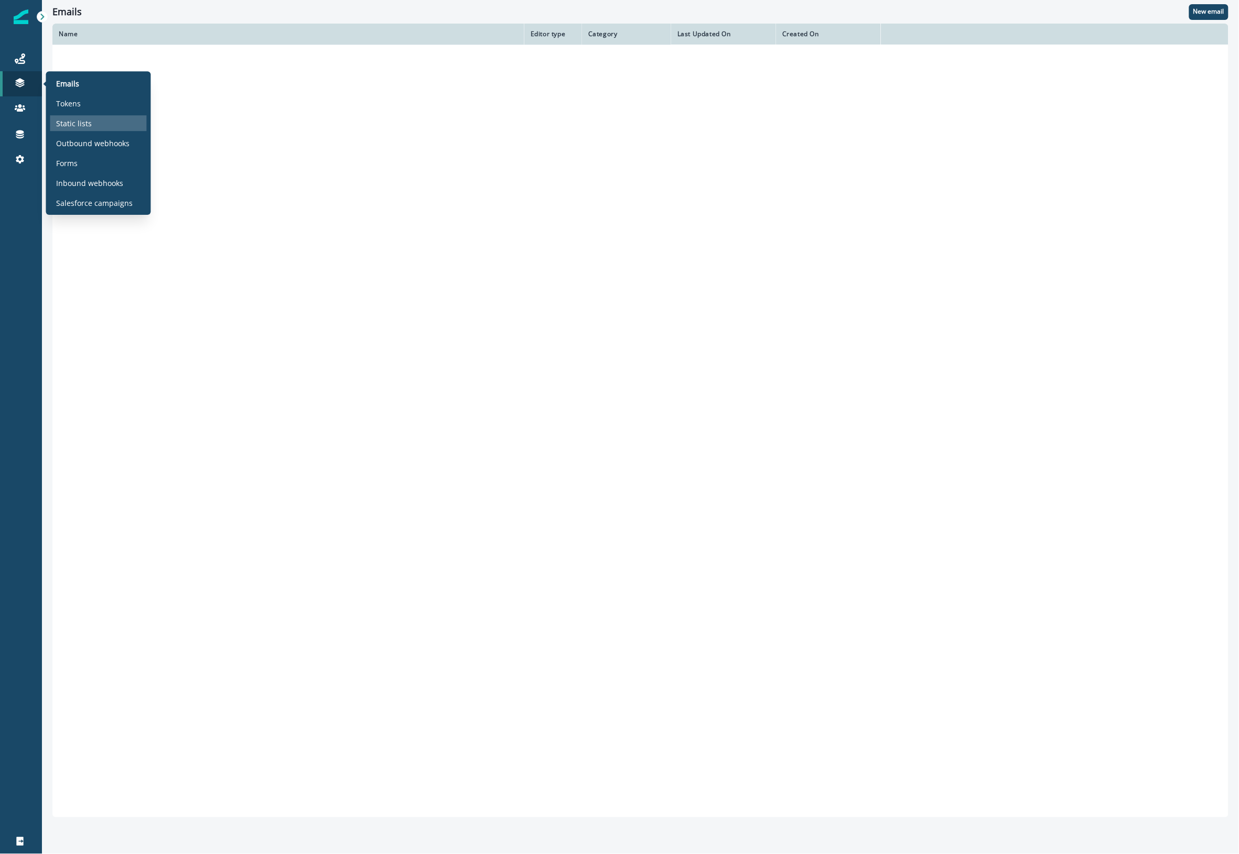
click at [85, 122] on p "Static lists" at bounding box center [75, 123] width 36 height 11
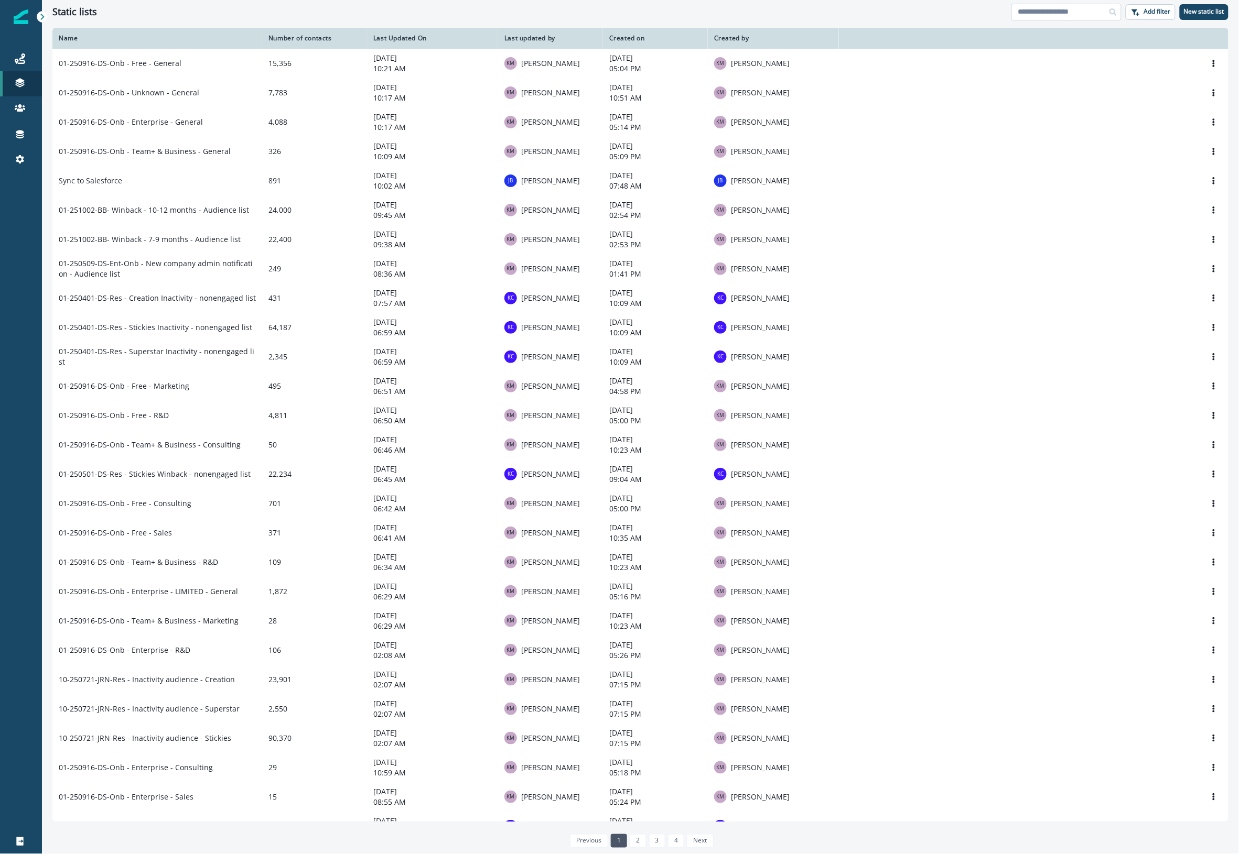
click at [1044, 10] on input at bounding box center [1066, 12] width 110 height 17
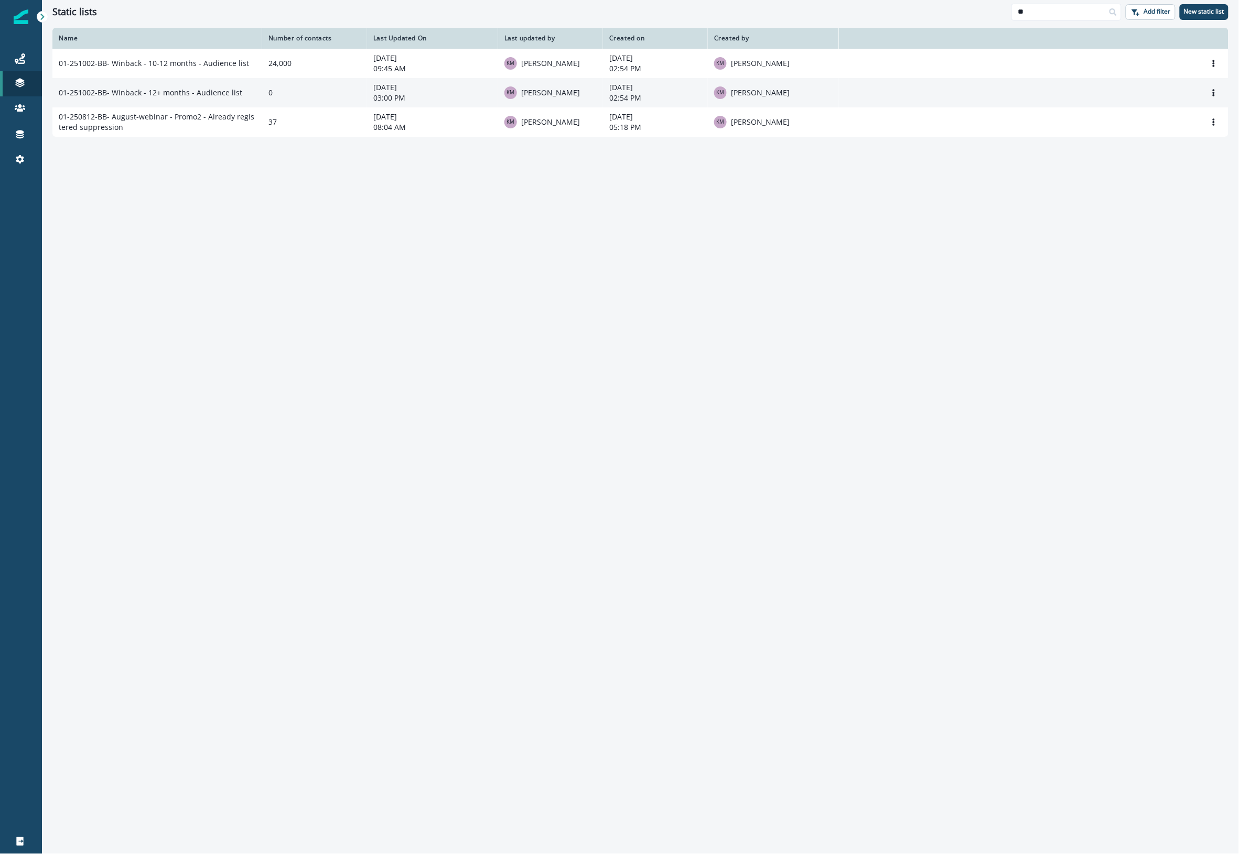
type input "**"
click at [145, 90] on td "01-251002-BB- Winback - 12+ months - Audience list" at bounding box center [157, 92] width 210 height 29
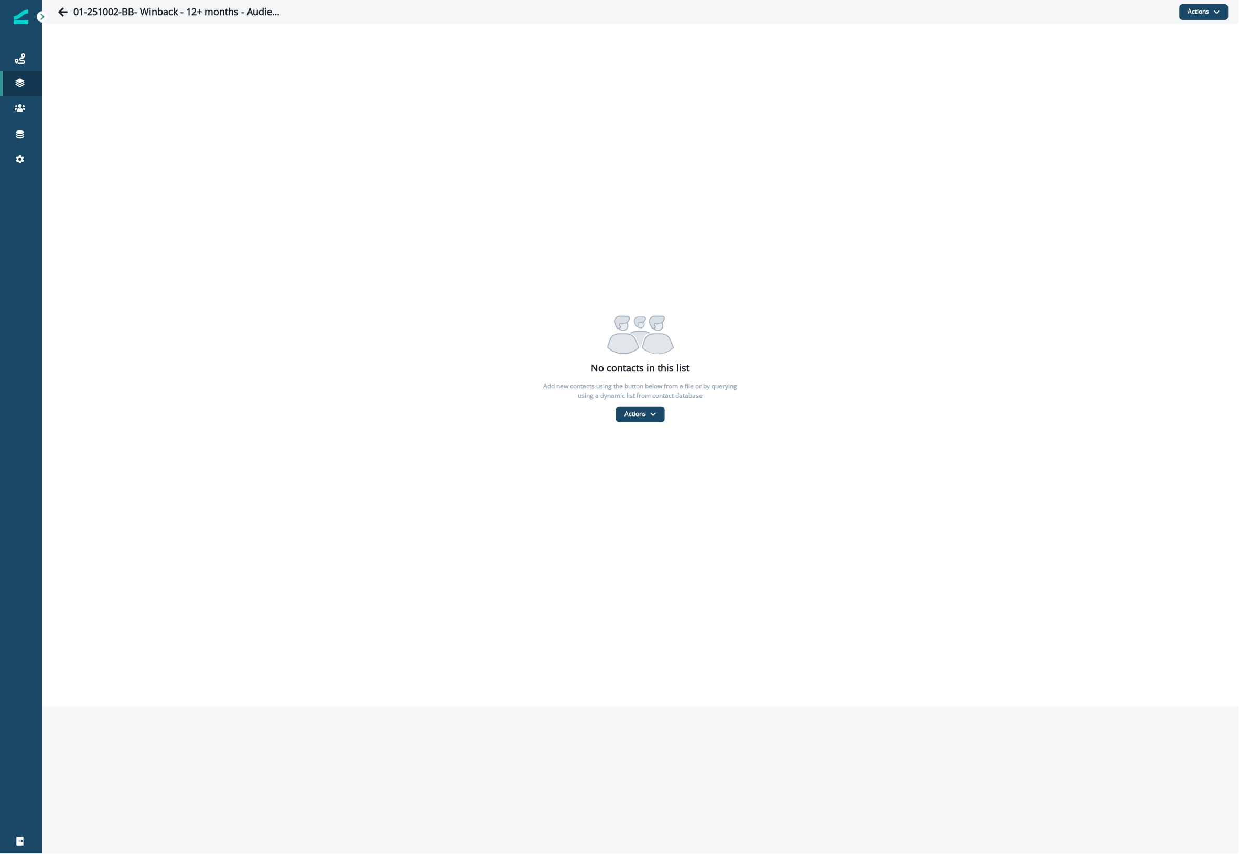
click at [980, 405] on div "No contacts in this list Add new contacts using the button below from a file or…" at bounding box center [640, 366] width 1197 height 114
click at [637, 415] on button "Actions" at bounding box center [640, 415] width 49 height 16
click at [638, 415] on button "Actions" at bounding box center [640, 415] width 49 height 16
click at [655, 459] on button "From a CSV file" at bounding box center [662, 459] width 93 height 17
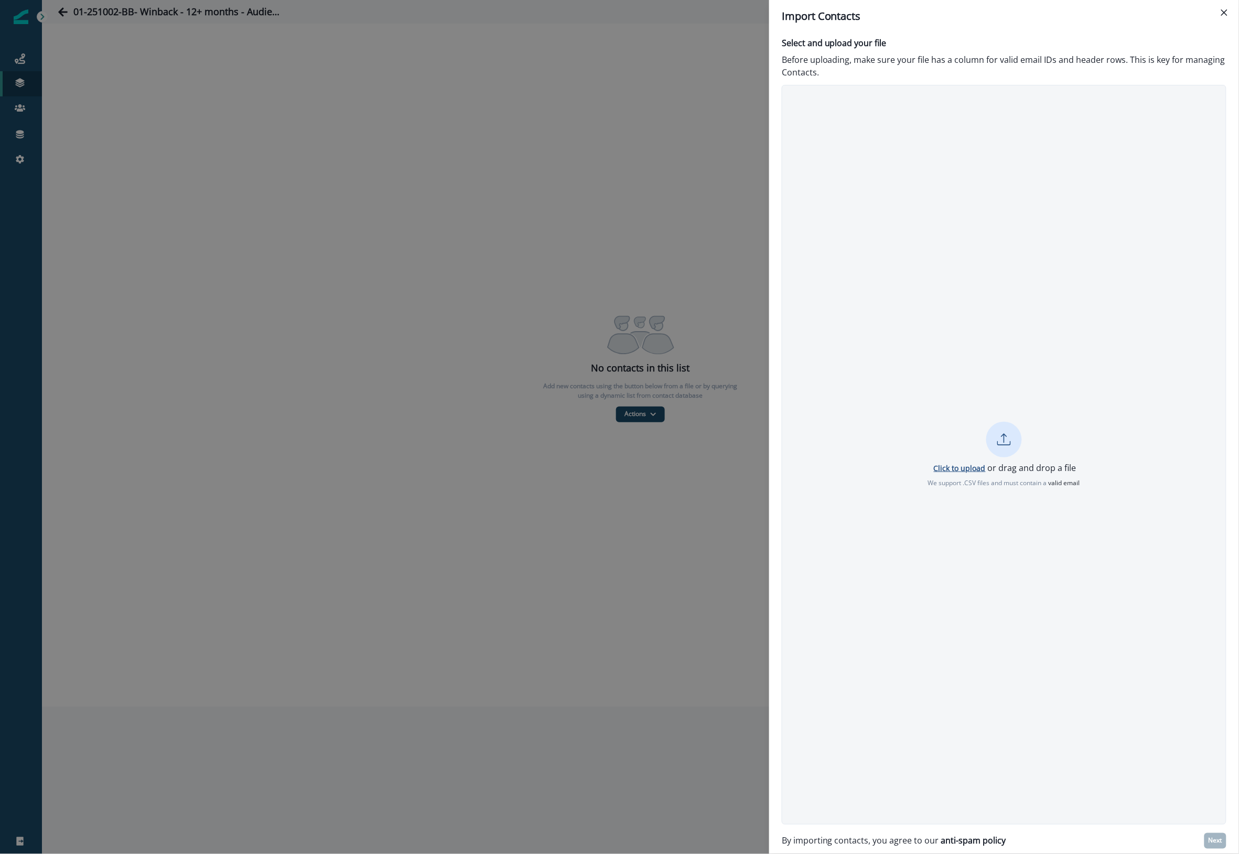
click at [970, 463] on p "Click to upload" at bounding box center [960, 468] width 52 height 10
click at [1220, 844] on p "Next" at bounding box center [1215, 841] width 14 height 7
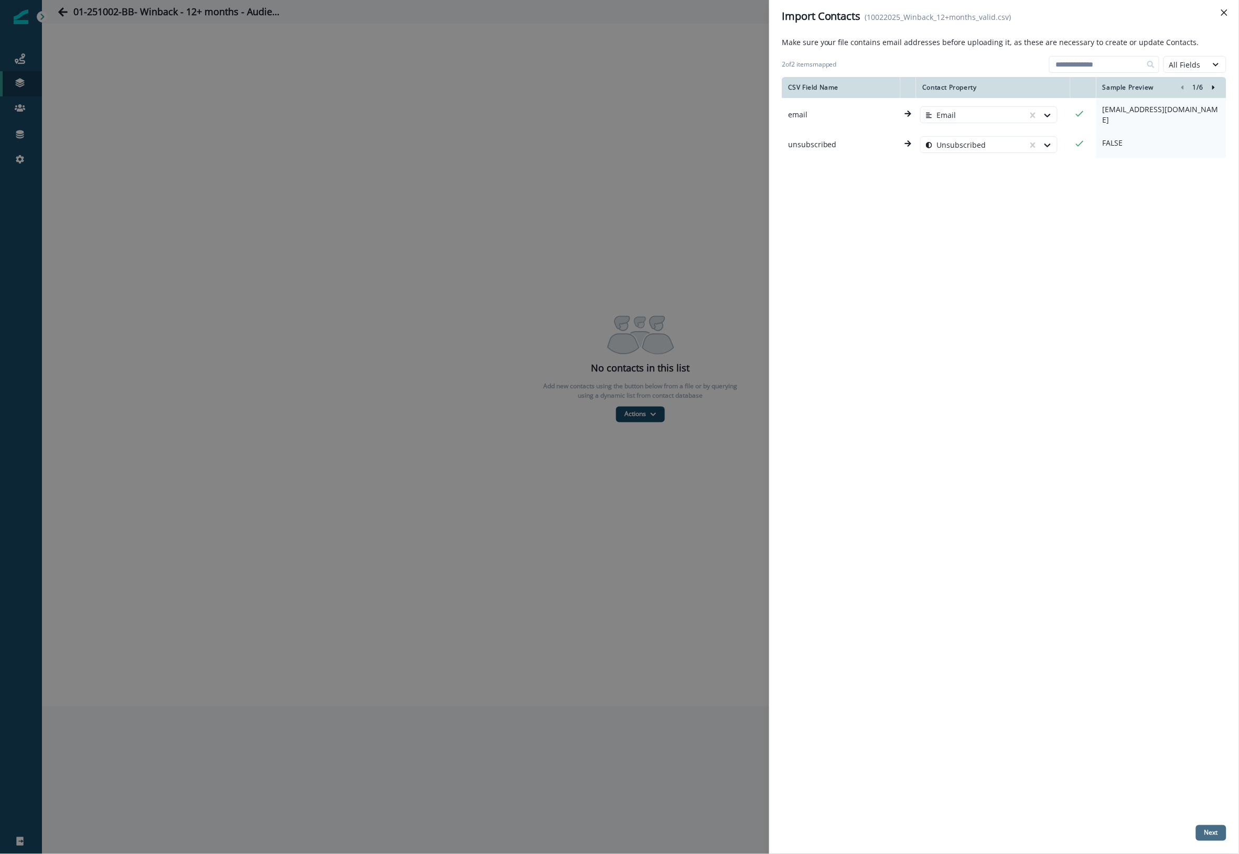
click at [1208, 831] on p "Next" at bounding box center [1211, 833] width 14 height 7
click at [934, 551] on div "CSV Field Name Contact Property Sample Preview 1 / 6 email Email jelenap4@gmail…" at bounding box center [1004, 449] width 445 height 744
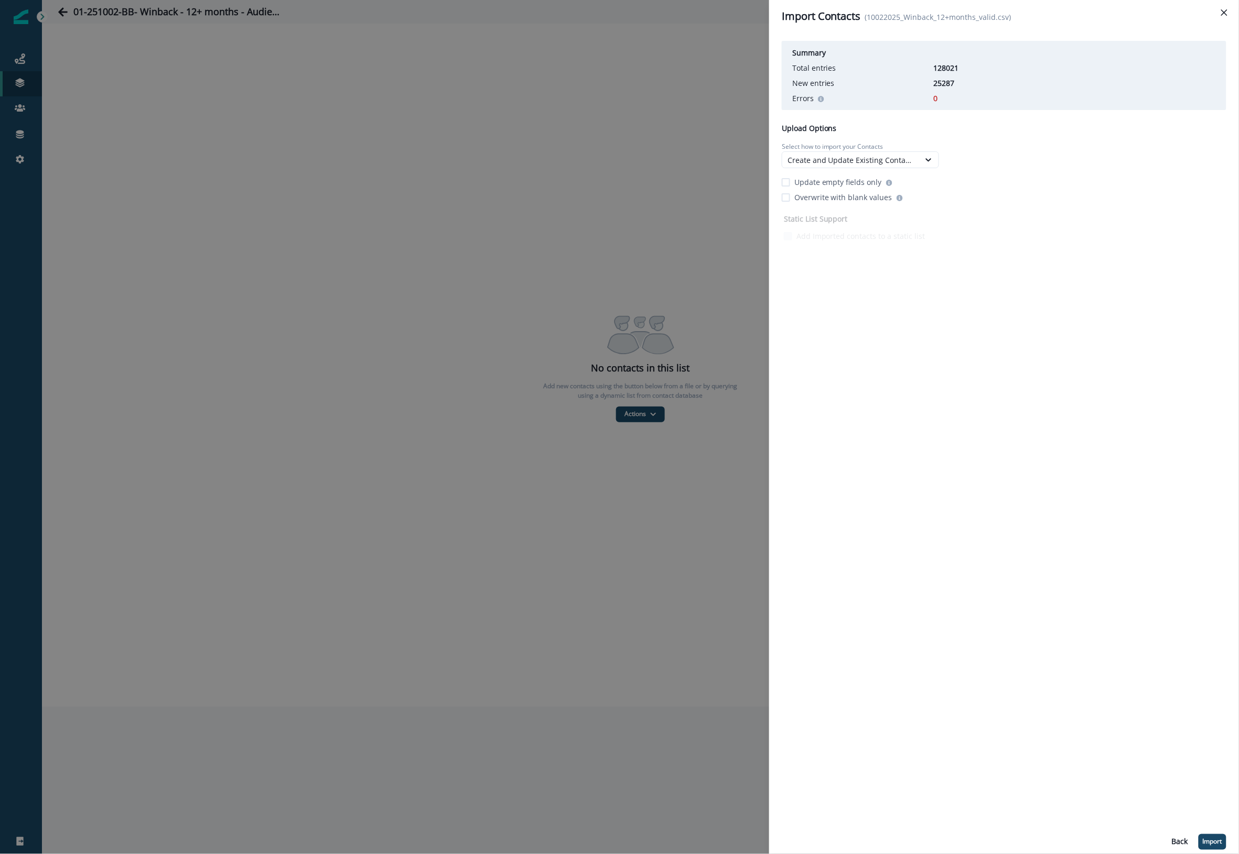
click at [841, 181] on p "Update empty fields only" at bounding box center [838, 182] width 88 height 11
click at [895, 158] on div "Create and Update Existing Contacts" at bounding box center [850, 160] width 127 height 11
click at [900, 205] on div "Only Create New Contacts" at bounding box center [860, 203] width 157 height 19
click at [1211, 846] on p "Import" at bounding box center [1212, 842] width 19 height 7
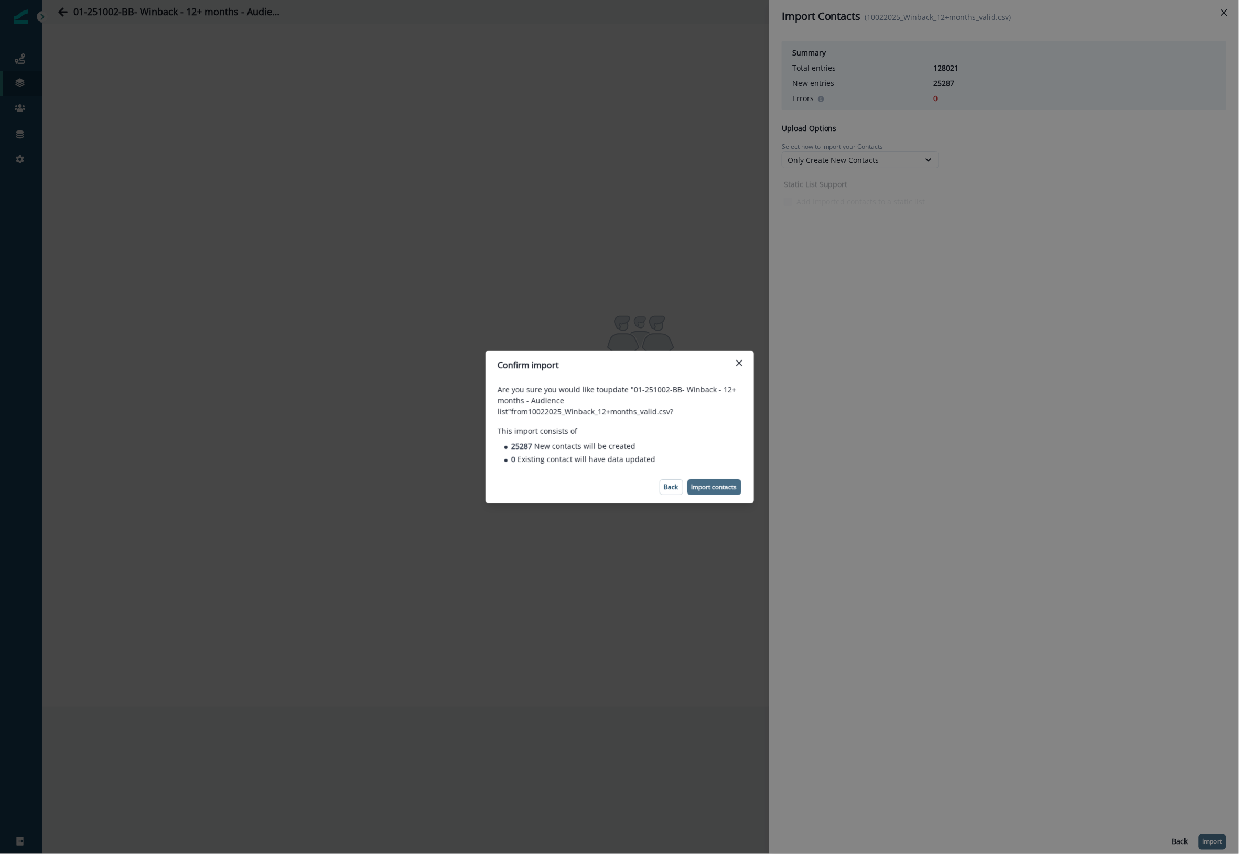
click at [735, 484] on p "Import contacts" at bounding box center [714, 487] width 46 height 7
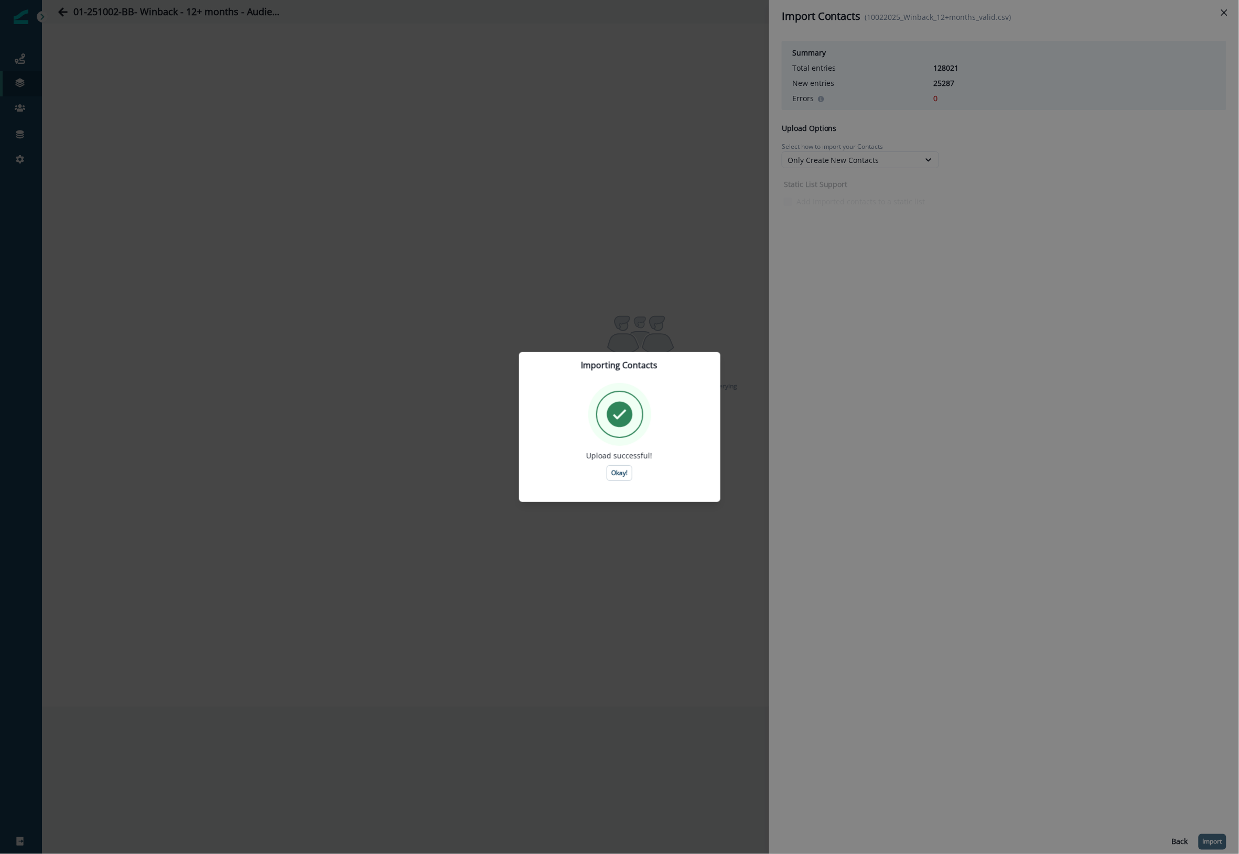
drag, startPoint x: 620, startPoint y: 475, endPoint x: 666, endPoint y: 457, distance: 49.2
click at [620, 475] on p "Okay!" at bounding box center [619, 473] width 16 height 7
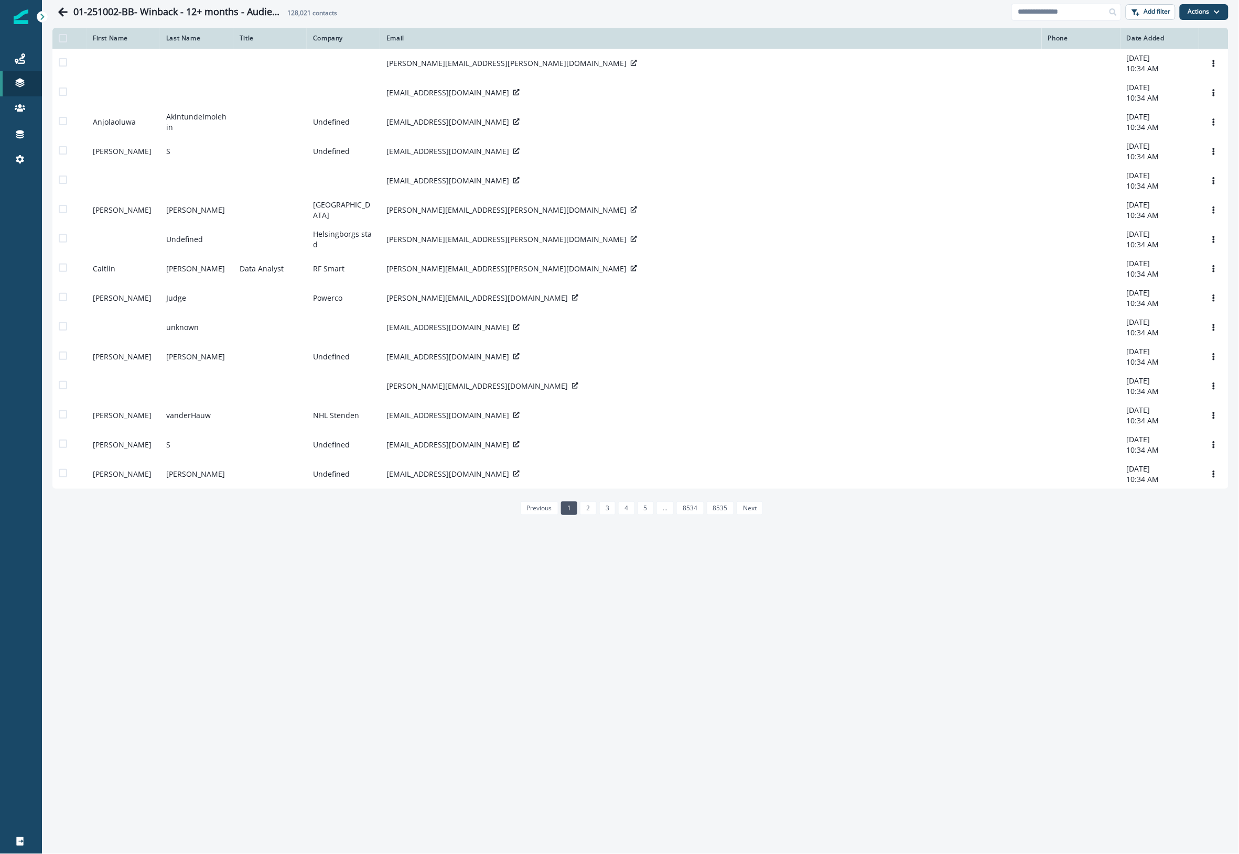
click at [30, 221] on div at bounding box center [21, 507] width 42 height 645
click at [732, 635] on div "01-251002-BB- Winback - 12+ months - Audience list 128,021 contacts Add filter …" at bounding box center [640, 427] width 1197 height 854
click at [63, 16] on icon "Go back" at bounding box center [62, 11] width 9 height 9
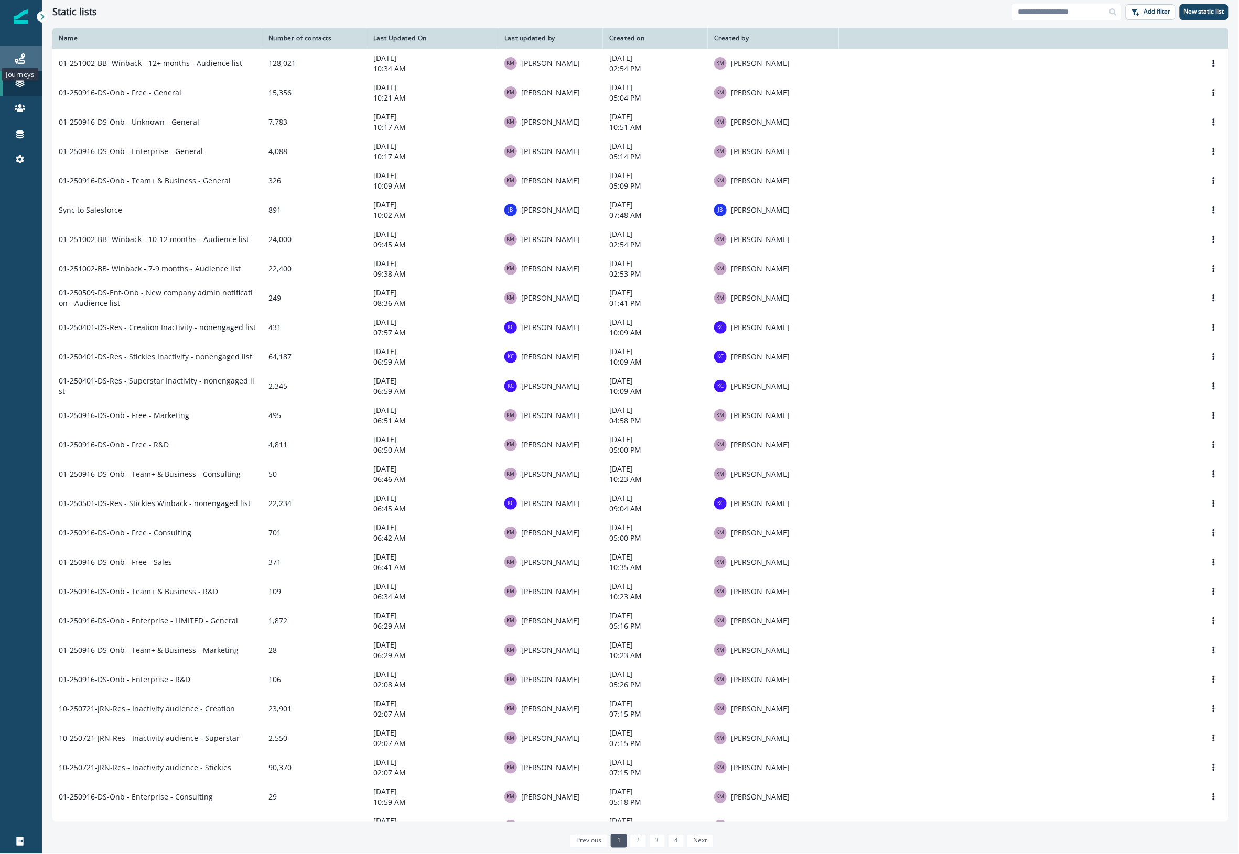
click at [18, 62] on icon at bounding box center [20, 58] width 10 height 10
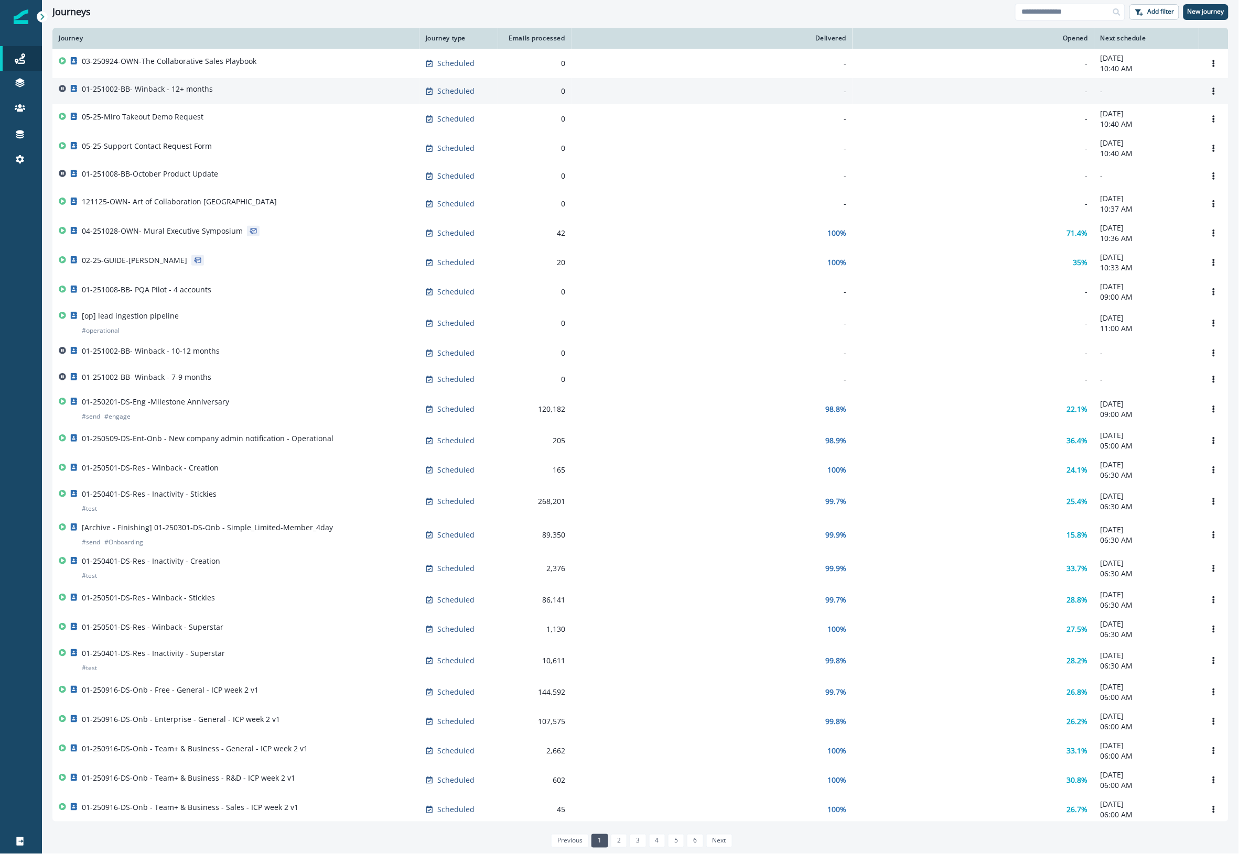
click at [121, 88] on p "01-251002-BB- Winback - 12+ months" at bounding box center [147, 89] width 131 height 10
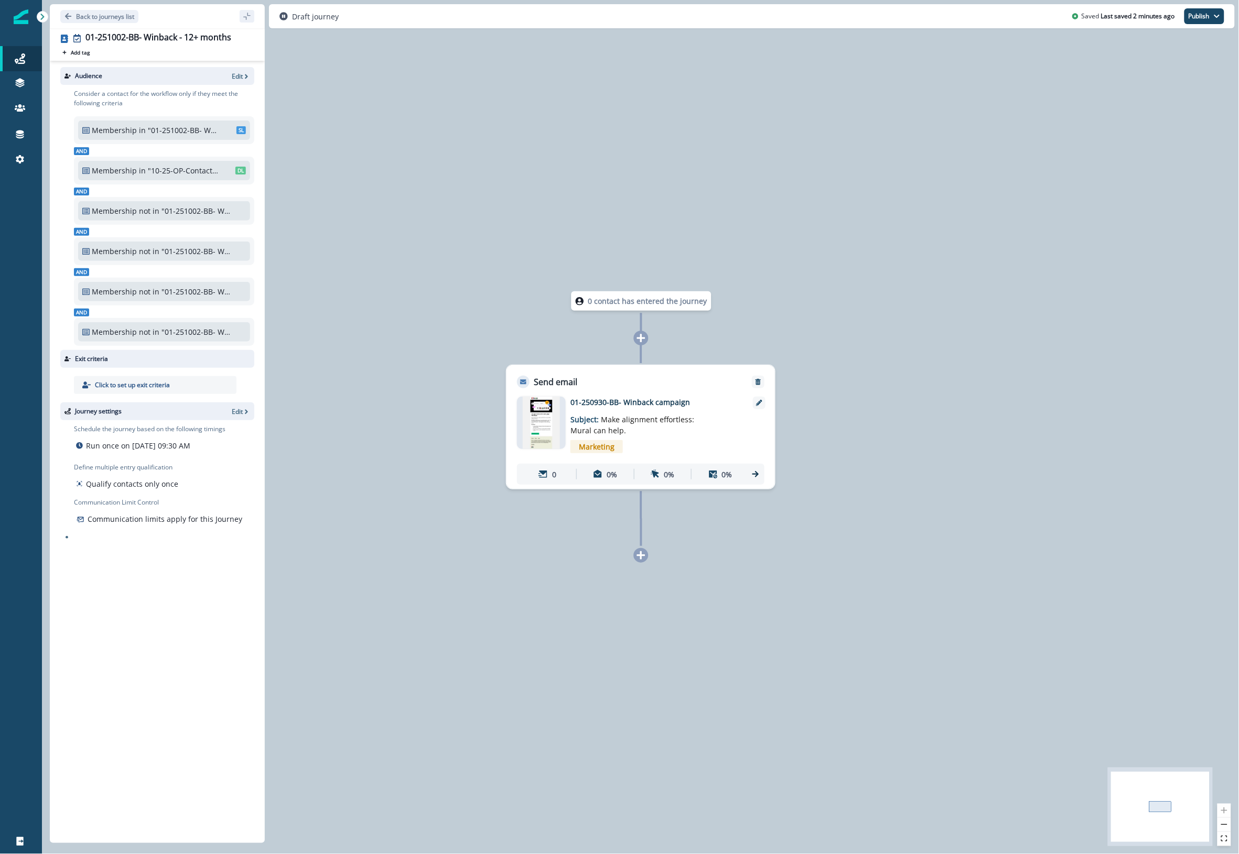
click at [371, 146] on div "0 contact has entered the journey Send email Email asset changed, journey repor…" at bounding box center [640, 427] width 1197 height 854
click at [153, 630] on div "Audience Edit Consider a contact for the workflow only if they meet the followi…" at bounding box center [157, 450] width 215 height 778
click at [95, 15] on p "Back to journeys list" at bounding box center [105, 16] width 58 height 9
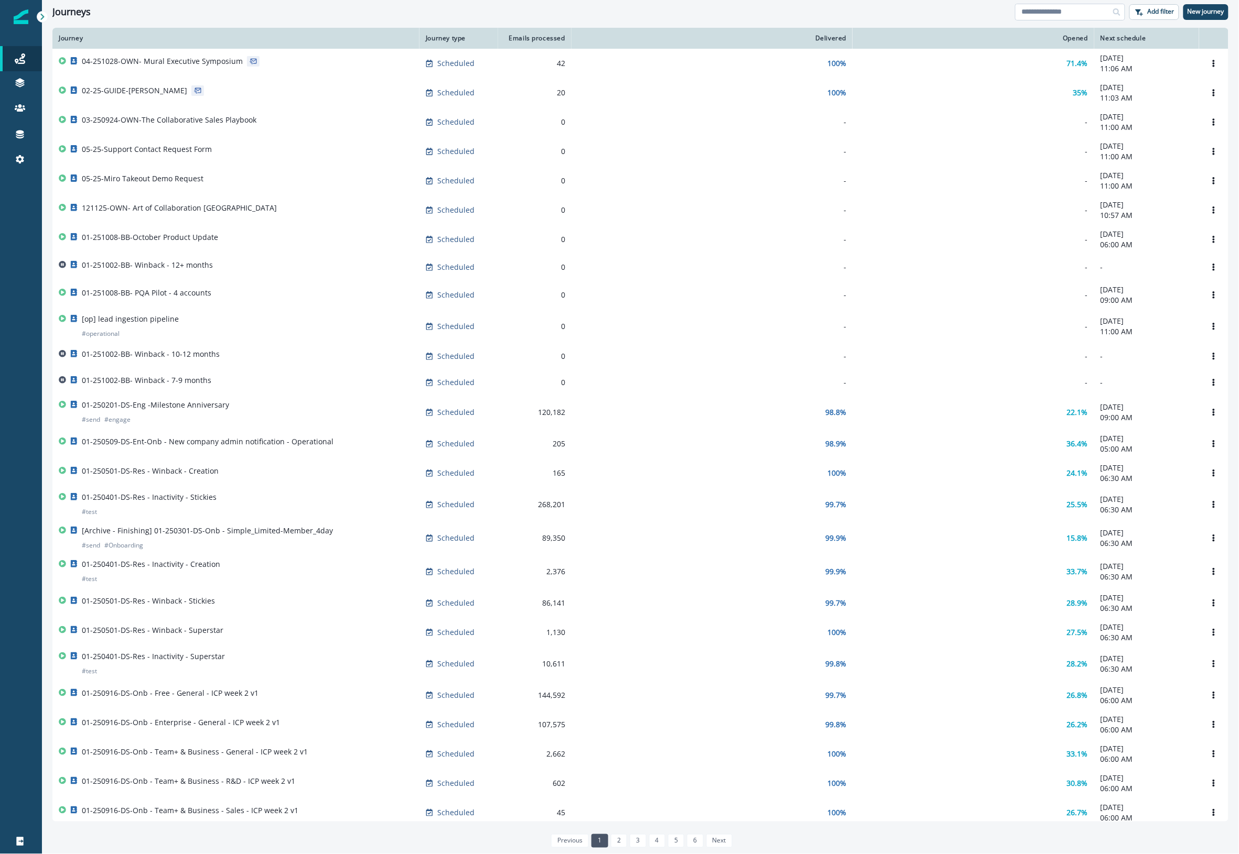
click at [1055, 6] on input at bounding box center [1070, 12] width 110 height 17
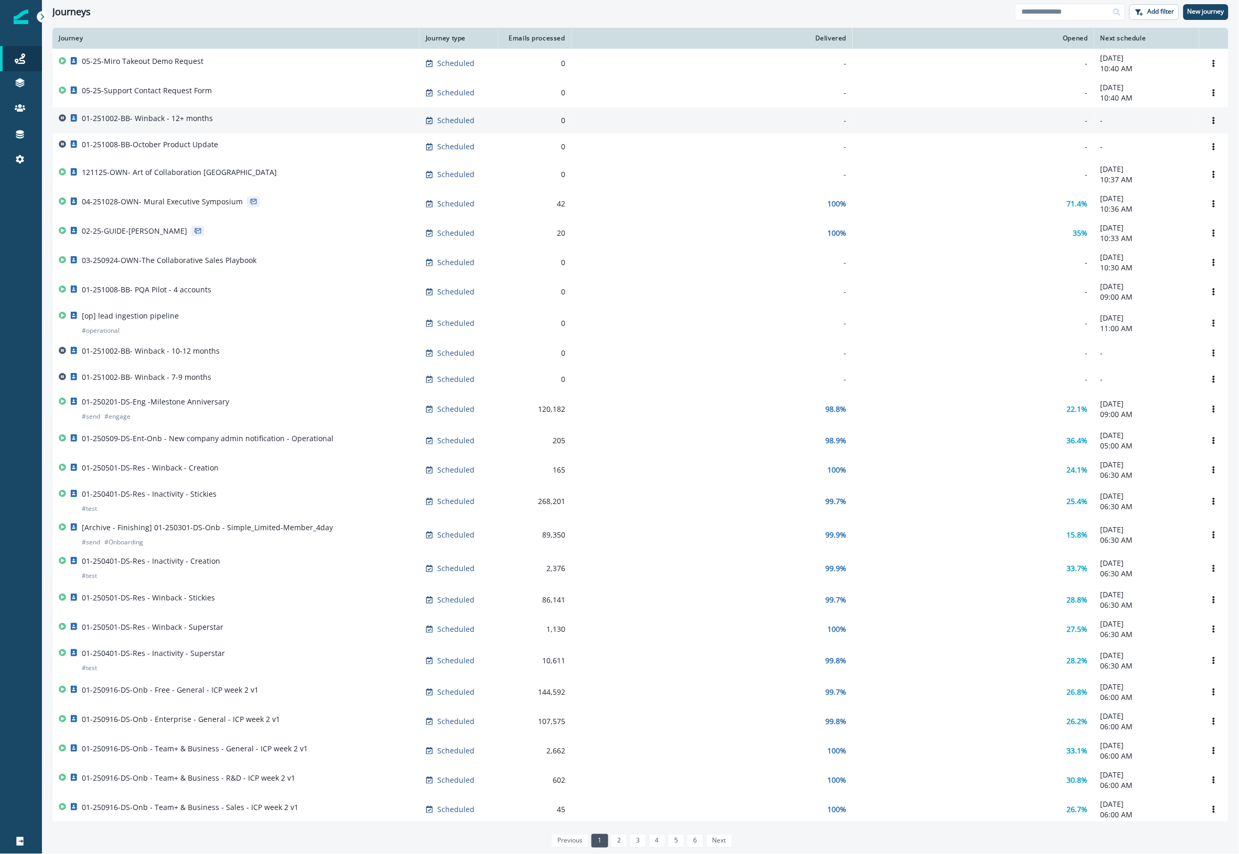
click at [248, 122] on div "01-251002-BB- Winback - 12+ months" at bounding box center [236, 120] width 354 height 15
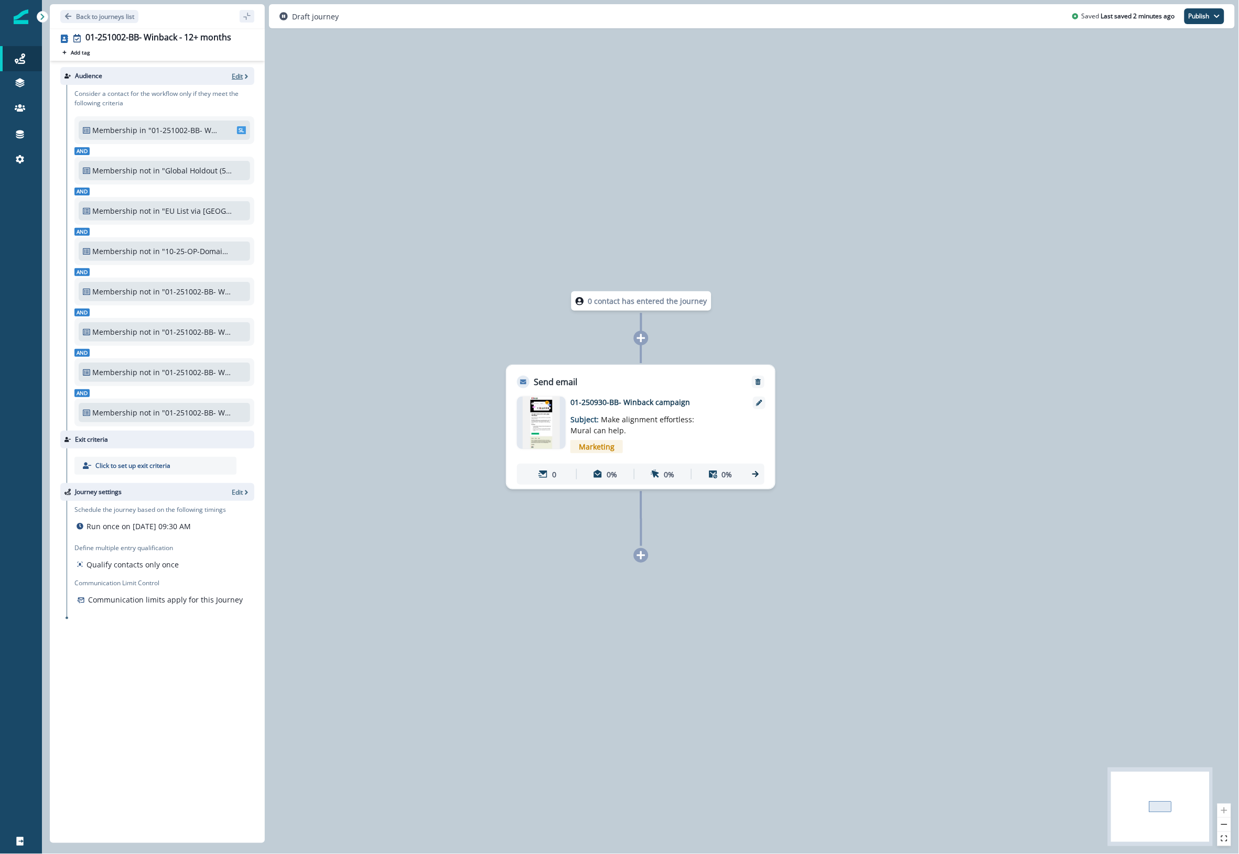
click at [240, 72] on p "Edit" at bounding box center [237, 76] width 11 height 9
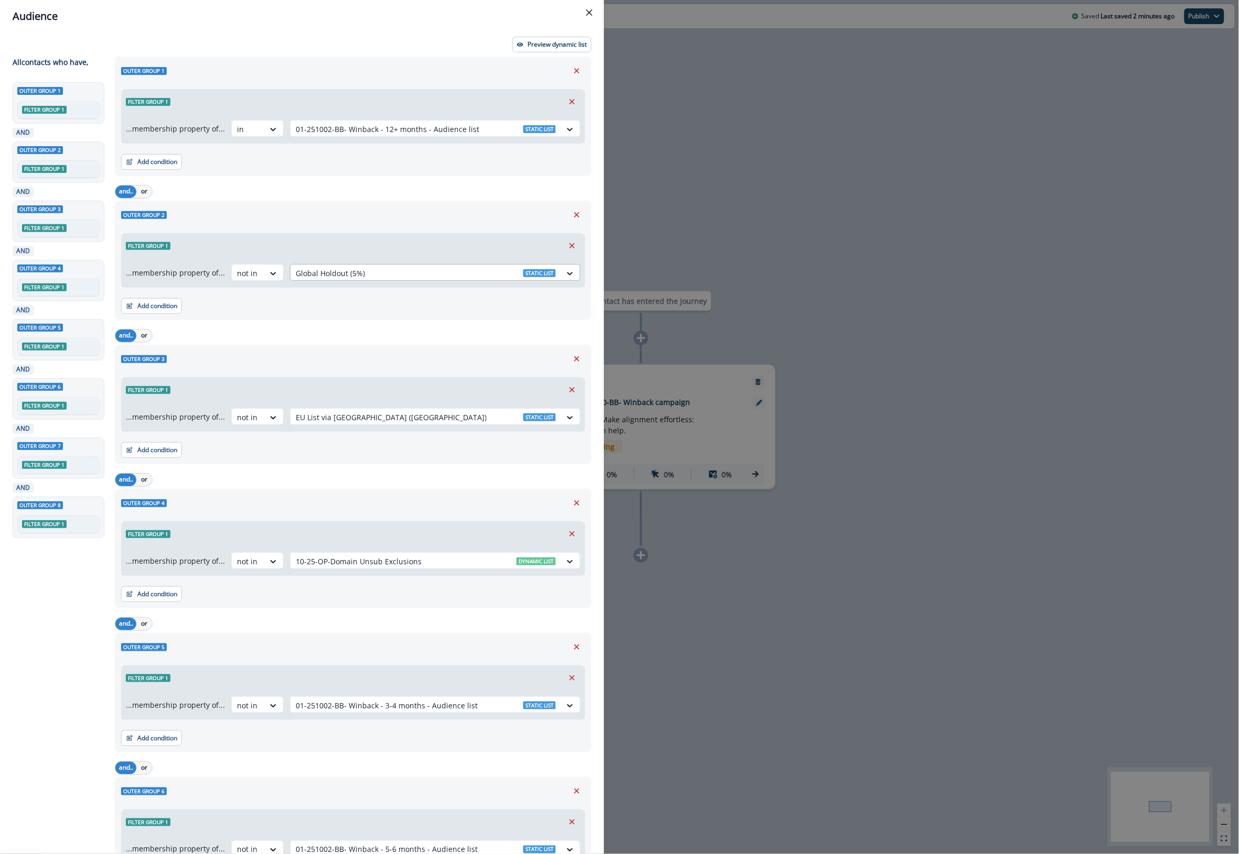
click at [323, 276] on div at bounding box center [426, 273] width 260 height 13
type input "******"
click at [343, 323] on p "10-25-OP-Contactable" at bounding box center [377, 324] width 77 height 11
click at [254, 275] on div at bounding box center [248, 273] width 22 height 13
click at [257, 295] on div "in" at bounding box center [254, 297] width 52 height 19
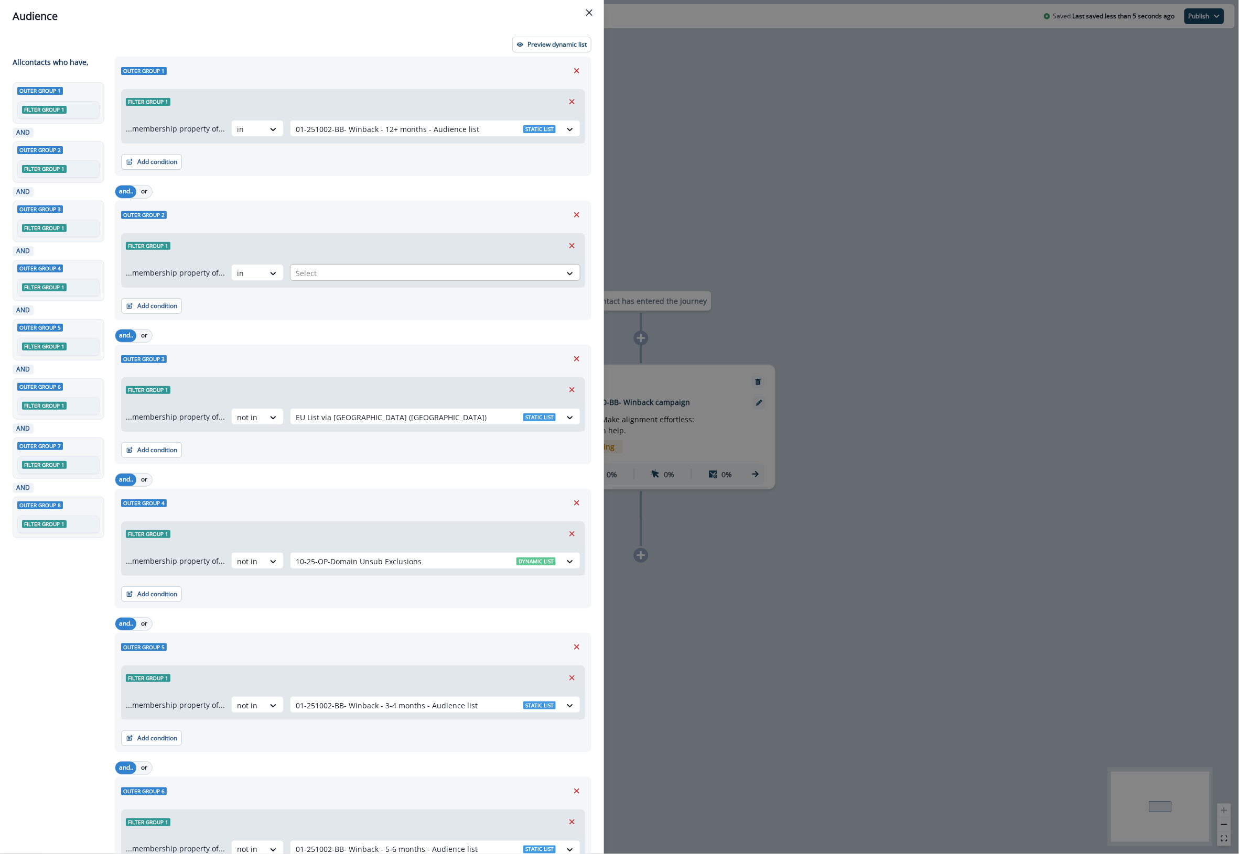
click at [410, 274] on div at bounding box center [426, 273] width 260 height 13
type input "*****"
click at [393, 325] on p "10-25-OP-Contactable" at bounding box center [377, 324] width 77 height 11
click at [572, 359] on icon "Remove" at bounding box center [576, 358] width 9 height 9
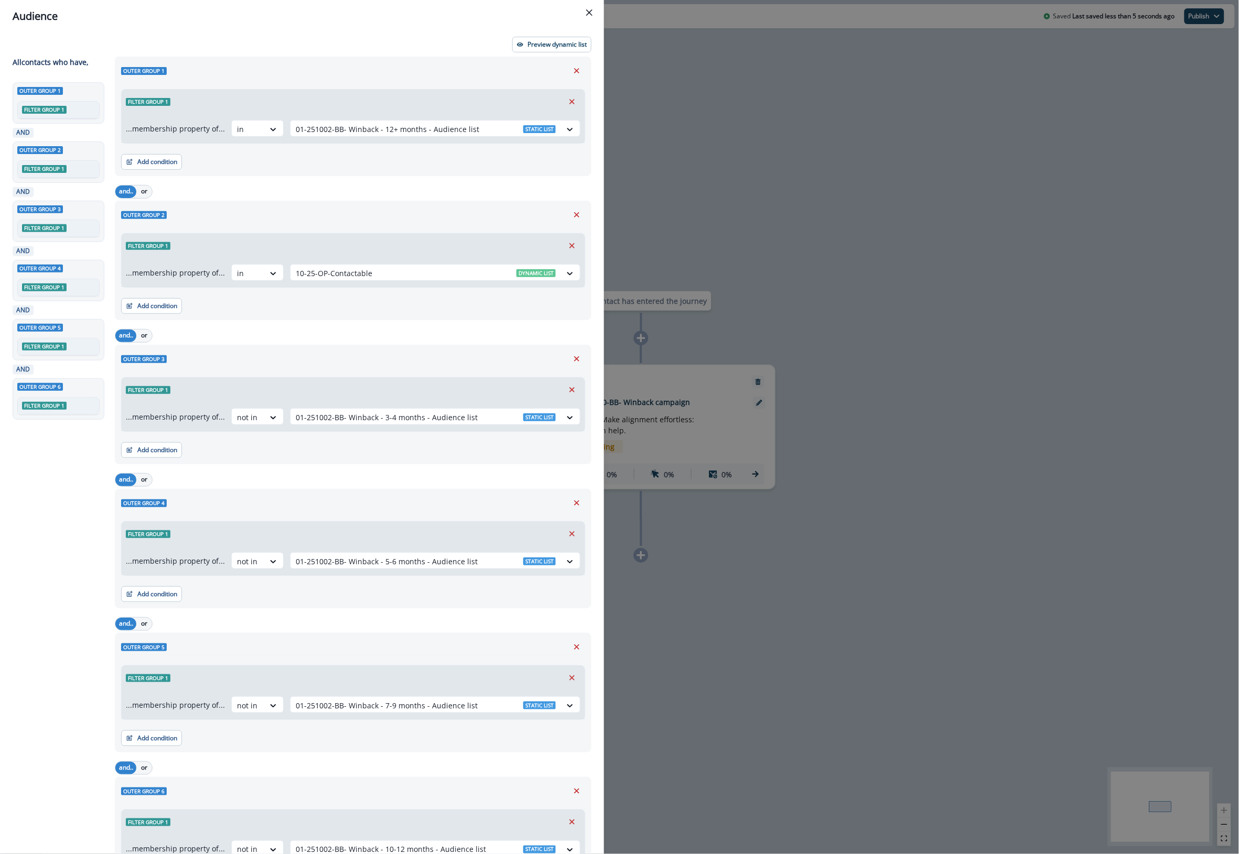
click at [809, 156] on div "Audience Preview dynamic list All contact s who have, Outer group 1 Filter grou…" at bounding box center [619, 427] width 1239 height 854
